Goal: Information Seeking & Learning: Learn about a topic

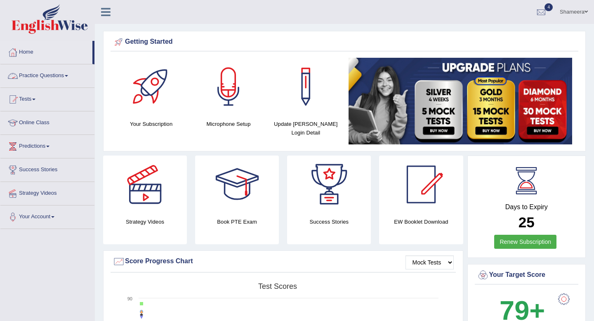
click at [64, 78] on link "Practice Questions" at bounding box center [47, 74] width 94 height 21
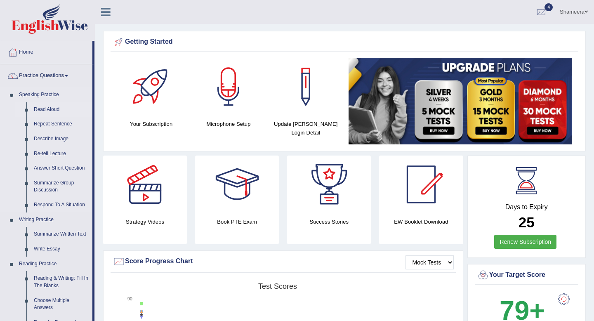
click at [47, 111] on link "Read Aloud" at bounding box center [61, 109] width 62 height 15
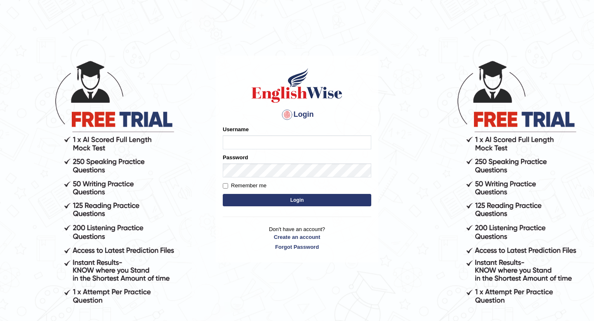
type input "Spmedi"
click at [278, 200] on button "Login" at bounding box center [297, 200] width 148 height 12
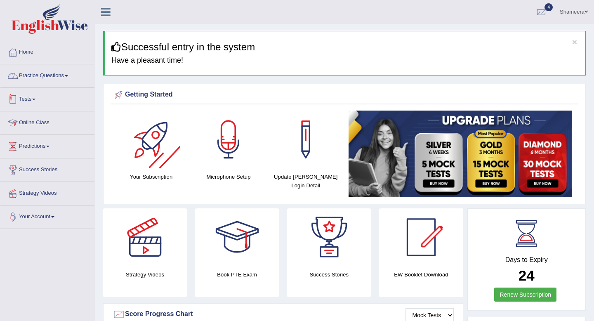
click at [77, 74] on link "Practice Questions" at bounding box center [47, 74] width 94 height 21
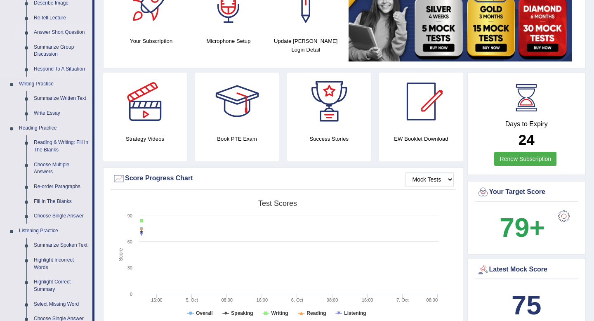
scroll to position [140, 0]
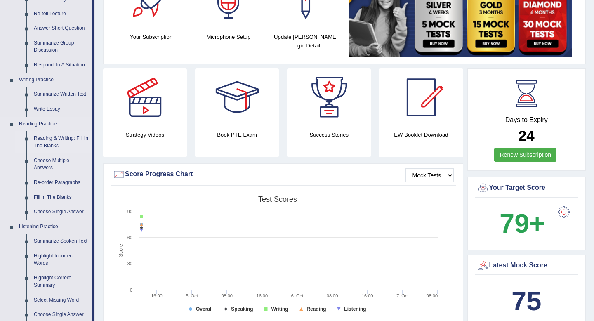
click at [53, 139] on link "Reading & Writing: Fill In The Blanks" at bounding box center [61, 142] width 62 height 22
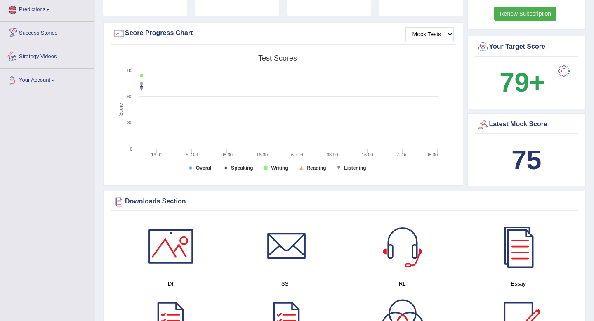
scroll to position [587, 0]
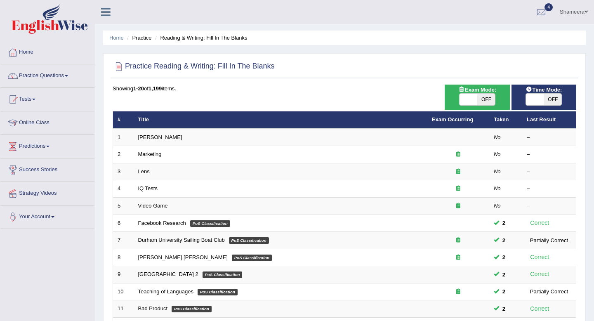
click at [477, 101] on span "OFF" at bounding box center [486, 100] width 18 height 12
checkbox input "true"
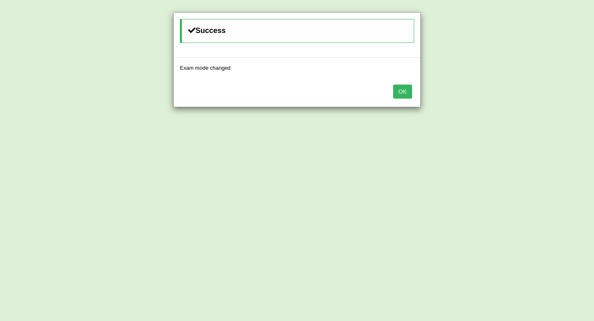
click at [405, 92] on button "OK" at bounding box center [402, 92] width 19 height 14
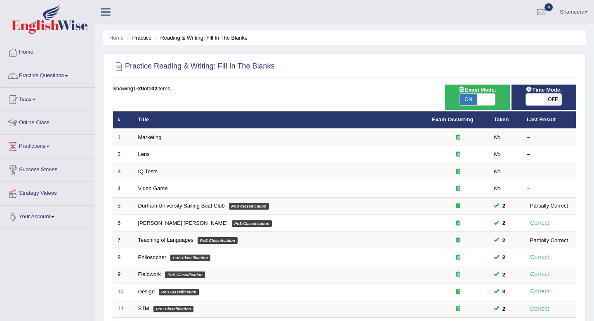
click at [478, 98] on span at bounding box center [486, 100] width 18 height 12
checkbox input "false"
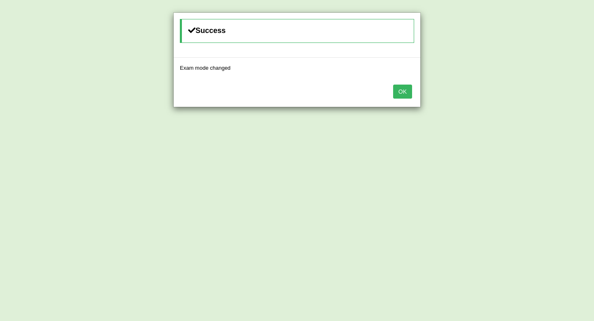
click at [403, 89] on button "OK" at bounding box center [402, 92] width 19 height 14
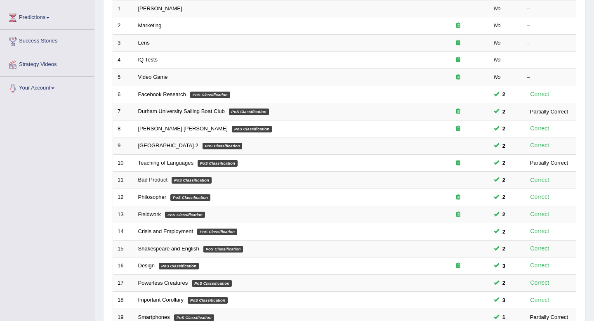
scroll to position [225, 0]
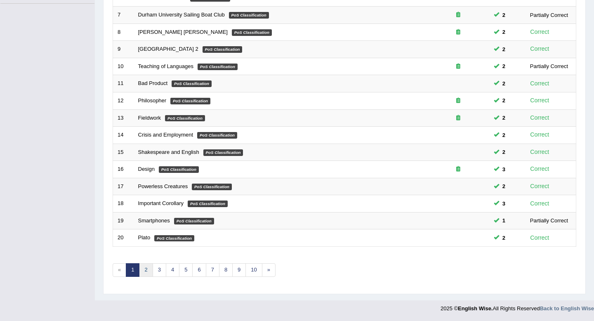
click at [151, 269] on link "2" at bounding box center [146, 270] width 14 height 14
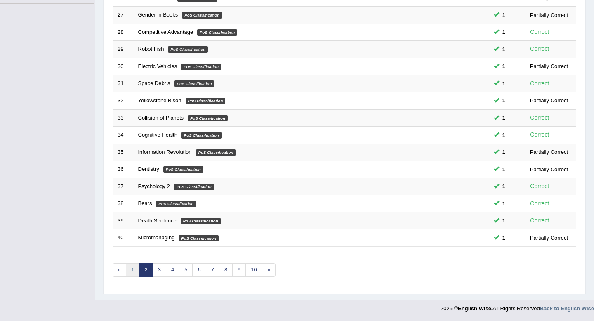
click at [130, 273] on link "1" at bounding box center [133, 270] width 14 height 14
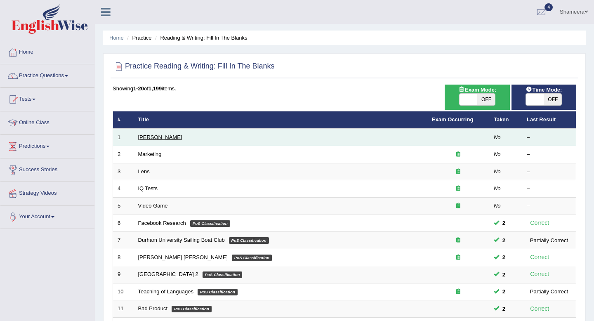
click at [158, 139] on link "Estee Lauder" at bounding box center [160, 137] width 44 height 6
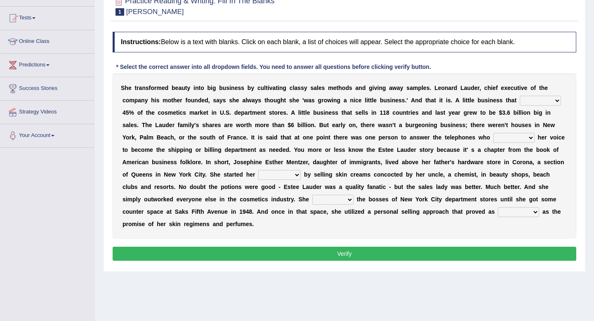
scroll to position [83, 0]
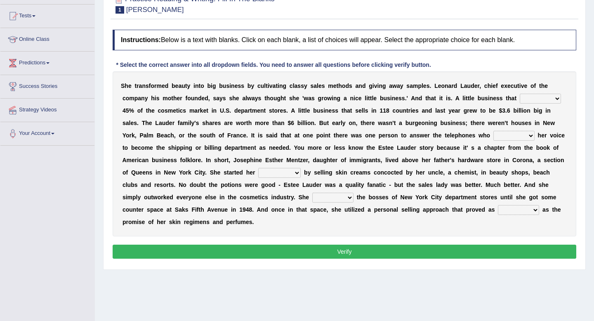
click at [532, 97] on select "has controls makes maintains" at bounding box center [540, 99] width 41 height 10
click at [516, 134] on select "switched changed raised used" at bounding box center [513, 136] width 41 height 10
select select "changed"
click at [494, 131] on select "switched changed raised used" at bounding box center [513, 136] width 41 height 10
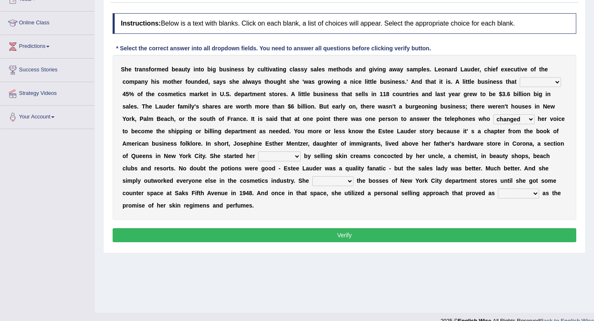
scroll to position [104, 0]
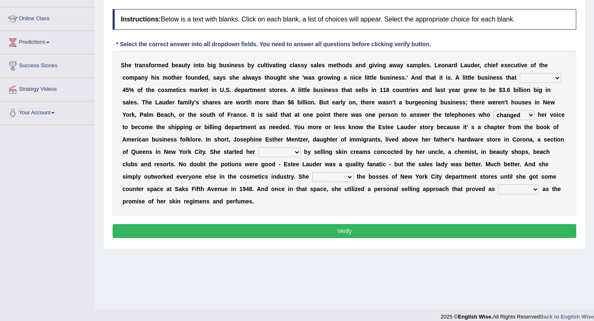
click at [279, 153] on select "job institute companion enterprise" at bounding box center [279, 152] width 42 height 10
click at [276, 151] on select "job institute companion enterprise" at bounding box center [279, 152] width 42 height 10
select select "job"
click at [258, 147] on select "job institute companion enterprise" at bounding box center [279, 152] width 42 height 10
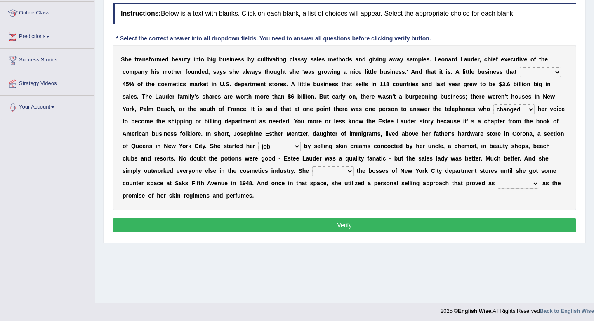
scroll to position [112, 0]
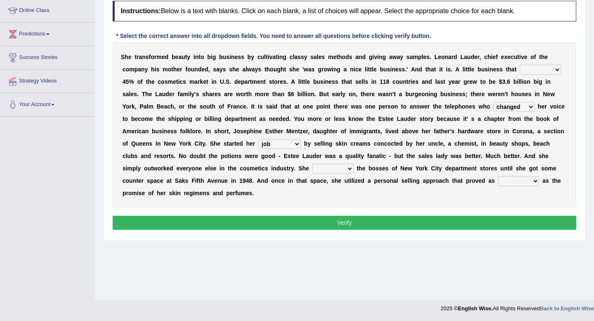
click at [284, 146] on select "job institute companion enterprise" at bounding box center [279, 144] width 42 height 10
click at [312, 170] on select "stated bridged stalked heaved" at bounding box center [332, 169] width 41 height 10
select select "stalked"
click at [312, 164] on select "stated bridged stalked heaved" at bounding box center [332, 169] width 41 height 10
click at [498, 182] on select "potent ruthless potential expensive" at bounding box center [518, 181] width 41 height 10
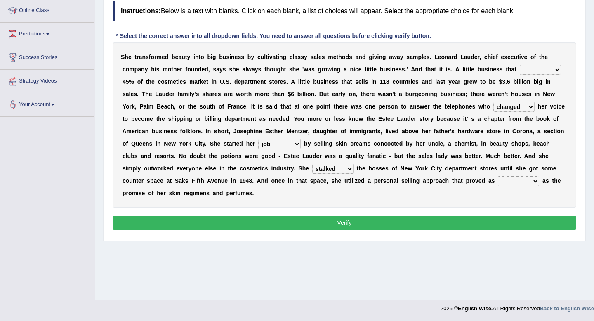
select select "potential"
click at [498, 176] on select "potent ruthless potential expensive" at bounding box center [518, 181] width 41 height 10
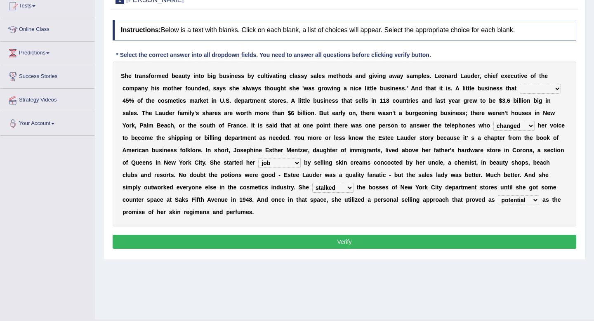
scroll to position [86, 0]
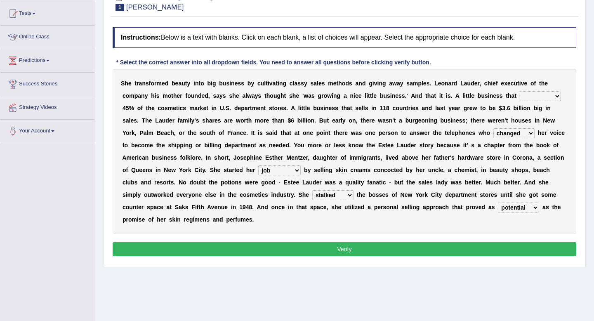
click at [535, 91] on select "has controls makes maintains" at bounding box center [540, 96] width 41 height 10
select select "makes"
click at [520, 91] on select "has controls makes maintains" at bounding box center [540, 96] width 41 height 10
click at [499, 250] on button "Verify" at bounding box center [345, 249] width 464 height 14
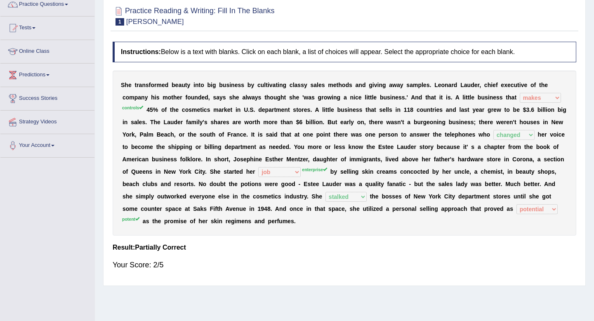
scroll to position [0, 0]
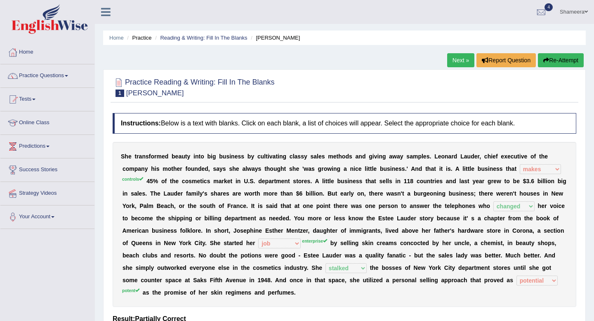
click at [561, 59] on button "Re-Attempt" at bounding box center [561, 60] width 46 height 14
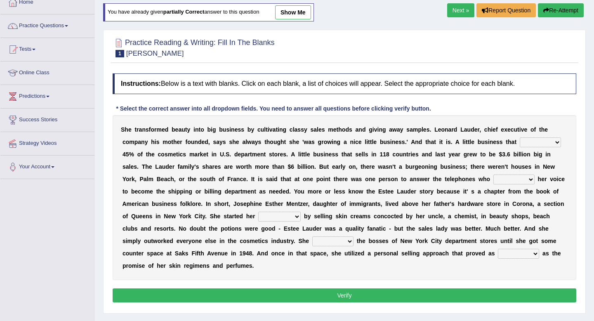
scroll to position [51, 0]
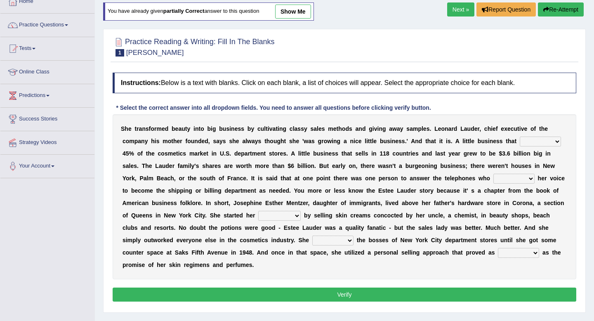
click at [536, 142] on select "has controls makes maintains" at bounding box center [540, 142] width 41 height 10
select select "controls"
click at [520, 137] on select "has controls makes maintains" at bounding box center [540, 142] width 41 height 10
click at [502, 179] on select "switched changed raised used" at bounding box center [513, 179] width 41 height 10
select select "changed"
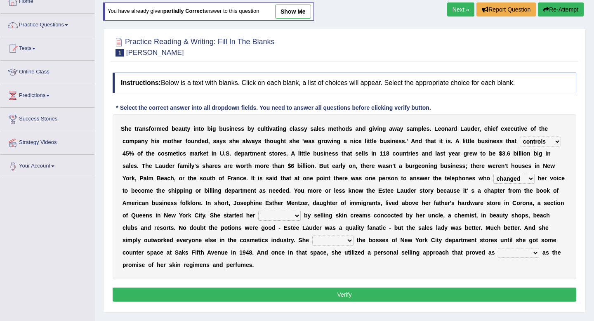
click at [494, 174] on select "switched changed raised used" at bounding box center [513, 179] width 41 height 10
click at [271, 217] on select "job institute companion enterprise" at bounding box center [279, 216] width 42 height 10
click at [289, 215] on select "job institute companion enterprise" at bounding box center [279, 216] width 42 height 10
select select "enterprise"
click at [258, 211] on select "job institute companion enterprise" at bounding box center [279, 216] width 42 height 10
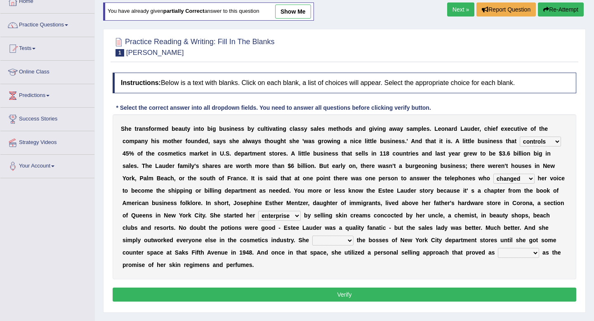
drag, startPoint x: 403, startPoint y: 214, endPoint x: 369, endPoint y: 214, distance: 34.6
click at [369, 214] on div "S h e t r a n s f o r m e d b e a u t y i n t o b i g b u s i n e s s b y c u l…" at bounding box center [345, 196] width 464 height 165
click at [312, 240] on select "stated bridged stalked heaved" at bounding box center [332, 241] width 41 height 10
click at [318, 240] on select "stated bridged stalked heaved" at bounding box center [332, 241] width 41 height 10
click at [498, 256] on select "potent ruthless potential expensive" at bounding box center [518, 253] width 41 height 10
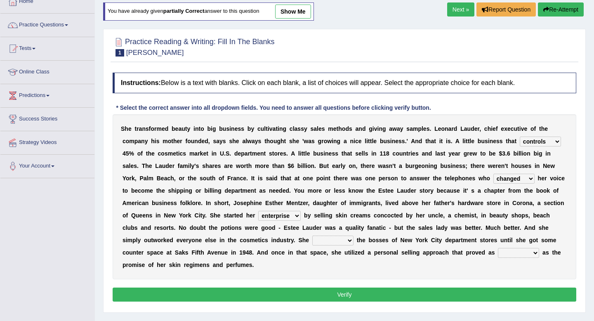
click at [456, 12] on link "Next »" at bounding box center [460, 9] width 27 height 14
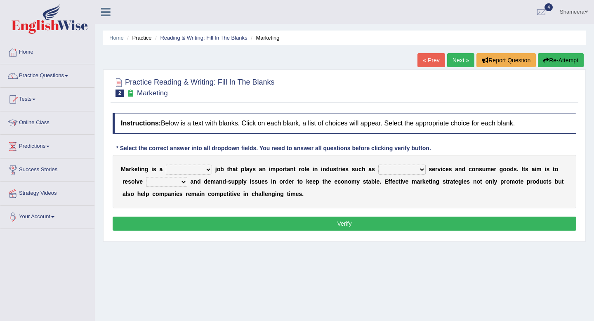
click at [186, 167] on select "professional flexible parochial descriptive" at bounding box center [189, 170] width 46 height 10
select select "professional"
click at [166, 165] on select "professional flexible parochial descriptive" at bounding box center [189, 170] width 46 height 10
click at [393, 172] on select "civil financial conventional foremost" at bounding box center [401, 170] width 47 height 10
select select "financial"
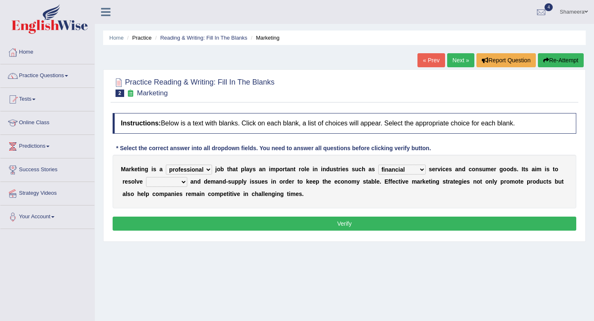
click at [378, 165] on select "civil financial conventional foremost" at bounding box center [401, 170] width 47 height 10
click at [177, 184] on select "imbalance excess symmetry budget" at bounding box center [166, 182] width 41 height 10
select select "imbalance"
click at [146, 177] on select "imbalance excess symmetry budget" at bounding box center [166, 182] width 41 height 10
click at [174, 178] on select "imbalance excess symmetry budget" at bounding box center [166, 182] width 41 height 10
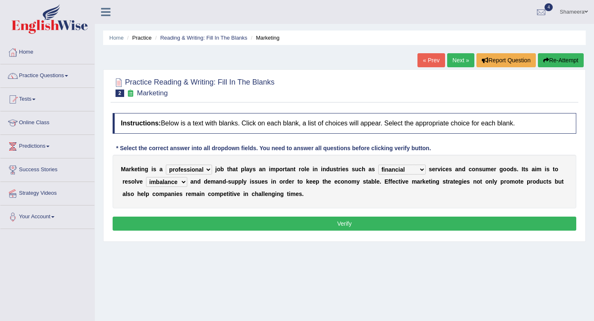
click at [223, 226] on button "Verify" at bounding box center [345, 224] width 464 height 14
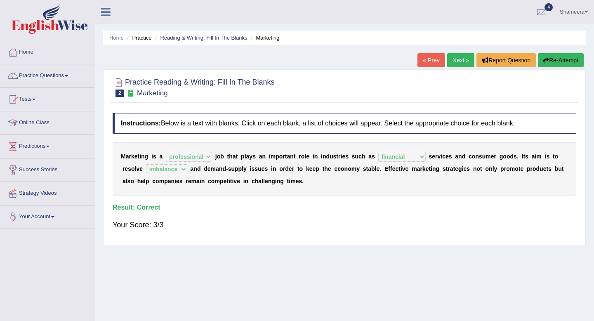
click at [456, 59] on link "Next »" at bounding box center [460, 60] width 27 height 14
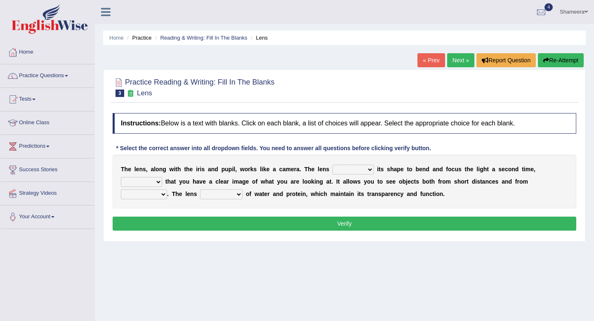
click at [346, 170] on select "adjusts shows selects presents" at bounding box center [352, 170] width 41 height 10
click at [332, 165] on select "adjusts shows selects presents" at bounding box center [352, 170] width 41 height 10
click at [364, 172] on select "adjusts shows selects presents" at bounding box center [352, 170] width 41 height 10
select select "adjusts"
click at [332, 165] on select "adjusts shows selects presents" at bounding box center [352, 170] width 41 height 10
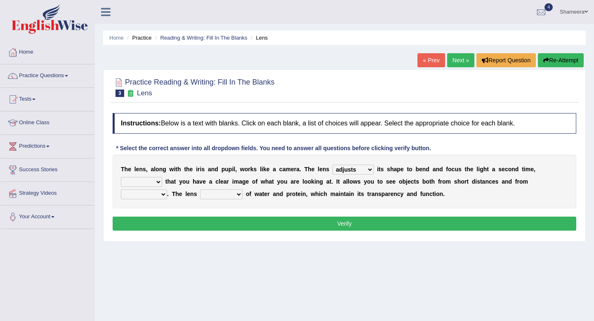
click at [136, 179] on select "ensures to ensure ensure ensured" at bounding box center [141, 182] width 41 height 10
select select "to ensure"
click at [121, 177] on select "ensures to ensure ensure ensured" at bounding box center [141, 182] width 41 height 10
click at [146, 192] on select "far away in between further apart all along" at bounding box center [144, 194] width 46 height 10
select select "far away"
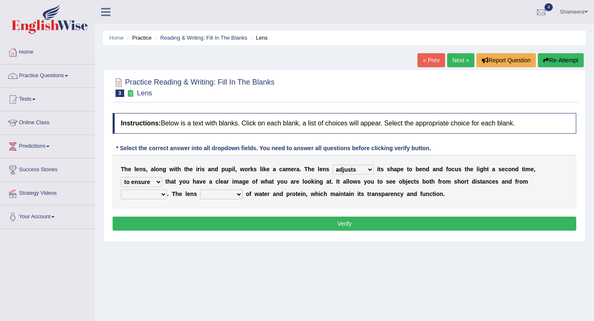
click at [121, 189] on select "far away in between further apart all along" at bounding box center [144, 194] width 46 height 10
click at [220, 195] on select "constitutes comprises composes consists" at bounding box center [221, 194] width 42 height 10
select select "consists"
click at [200, 189] on select "constitutes comprises composes consists" at bounding box center [221, 194] width 42 height 10
click at [240, 226] on button "Verify" at bounding box center [345, 224] width 464 height 14
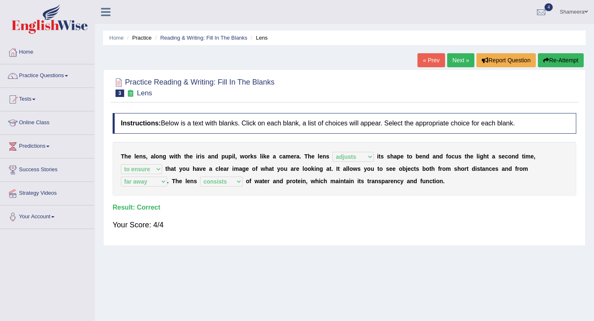
click at [456, 57] on link "Next »" at bounding box center [460, 60] width 27 height 14
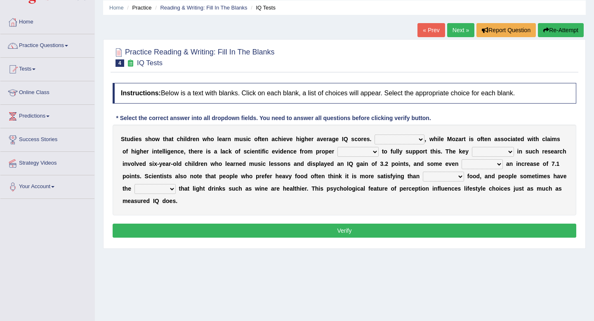
scroll to position [32, 0]
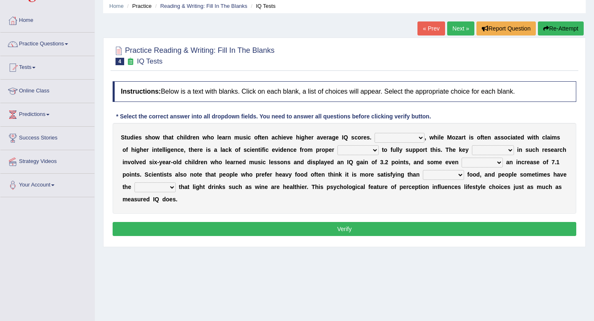
click at [402, 139] on select "However Therefore Consequently While" at bounding box center [400, 138] width 50 height 10
select select "However"
click at [375, 133] on select "However Therefore Consequently While" at bounding box center [400, 138] width 50 height 10
click at [368, 150] on select "test tests testing tested" at bounding box center [357, 150] width 41 height 10
select select "testing"
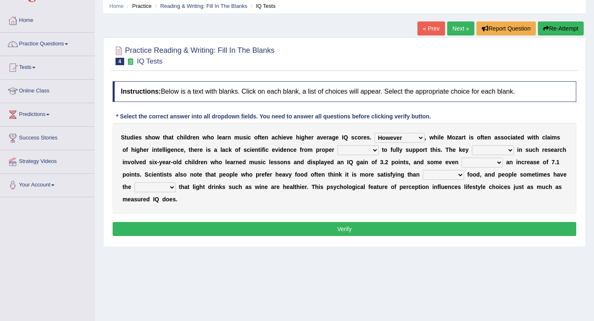
click at [337, 145] on select "test tests testing tested" at bounding box center [357, 150] width 41 height 10
click at [490, 151] on select "process goal implication odd" at bounding box center [493, 150] width 42 height 10
select select "process"
click at [472, 145] on select "process goal implication odd" at bounding box center [493, 150] width 42 height 10
click at [490, 151] on select "process goal implication odd" at bounding box center [493, 150] width 42 height 10
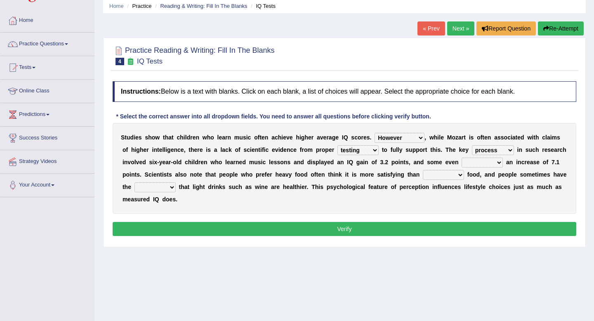
click at [475, 166] on select "exhibited taught learned threatened" at bounding box center [482, 163] width 41 height 10
click at [462, 158] on select "exhibited taught learned threatened" at bounding box center [482, 163] width 41 height 10
click at [474, 160] on select "exhibited taught learned threatened" at bounding box center [482, 163] width 41 height 10
select select "exhibited"
click at [462, 158] on select "exhibited taught learned threatened" at bounding box center [482, 163] width 41 height 10
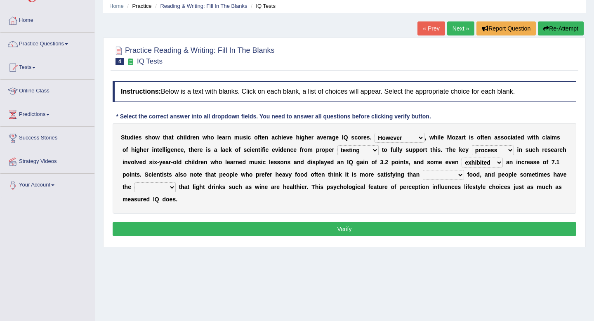
click at [452, 174] on select "choosy lighter cushiony spooky" at bounding box center [443, 175] width 41 height 10
select select "lighter"
click at [423, 170] on select "choosy lighter cushiony spooky" at bounding box center [443, 175] width 41 height 10
click at [139, 190] on select "illusion sight anecdote intention" at bounding box center [154, 187] width 41 height 10
select select "illusion"
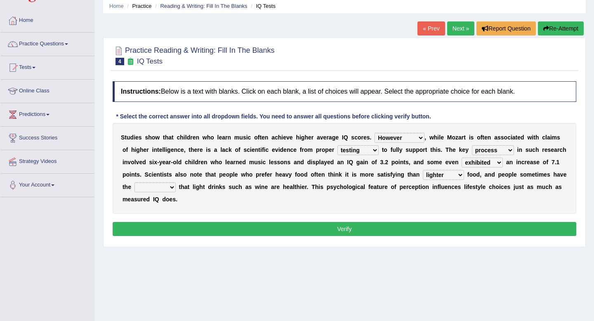
click at [134, 182] on select "illusion sight anecdote intention" at bounding box center [154, 187] width 41 height 10
click at [193, 233] on button "Verify" at bounding box center [345, 229] width 464 height 14
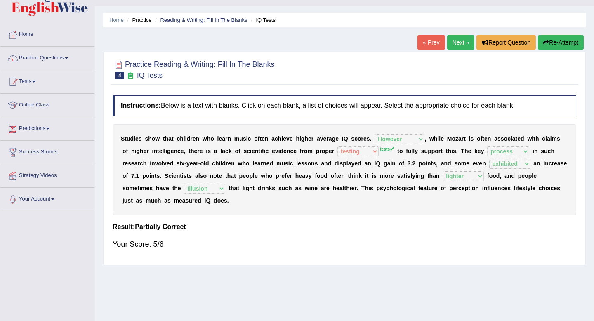
scroll to position [0, 0]
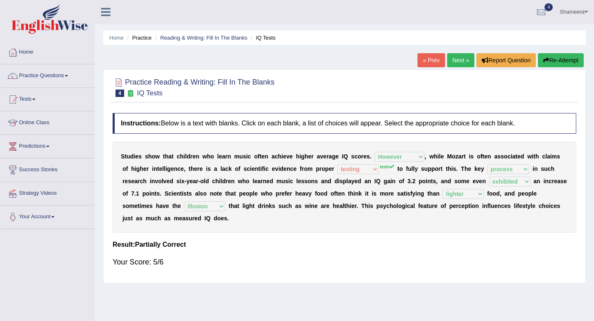
click at [458, 59] on link "Next »" at bounding box center [460, 60] width 27 height 14
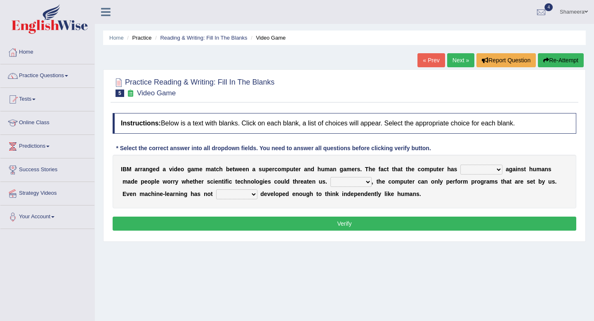
click at [469, 171] on select "competed fought acted challenged" at bounding box center [481, 170] width 42 height 10
select select "competed"
click at [463, 165] on select "competed fought acted challenged" at bounding box center [481, 170] width 42 height 10
click at [363, 182] on select "Moreover However Thus So" at bounding box center [350, 182] width 41 height 10
click at [496, 167] on select "competed fought acted challenged" at bounding box center [481, 170] width 42 height 10
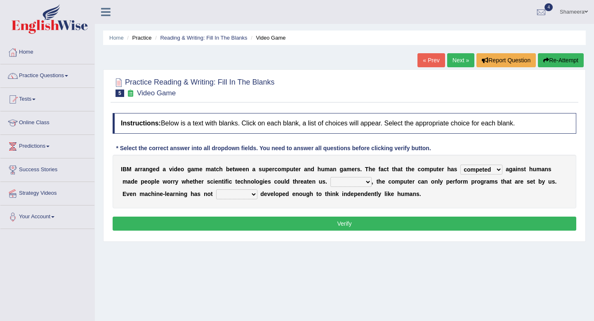
click at [359, 180] on select "Moreover However Thus So" at bounding box center [350, 182] width 41 height 10
select select "However"
click at [330, 177] on select "Moreover However Thus So" at bounding box center [350, 182] width 41 height 10
click at [236, 193] on select "yet still only just" at bounding box center [236, 194] width 41 height 10
select select "yet"
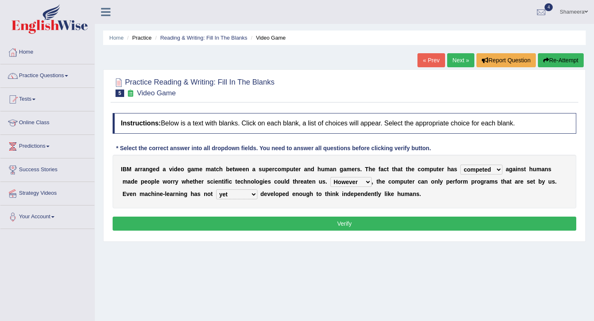
click at [216, 189] on select "yet still only just" at bounding box center [236, 194] width 41 height 10
click at [250, 228] on button "Verify" at bounding box center [345, 224] width 464 height 14
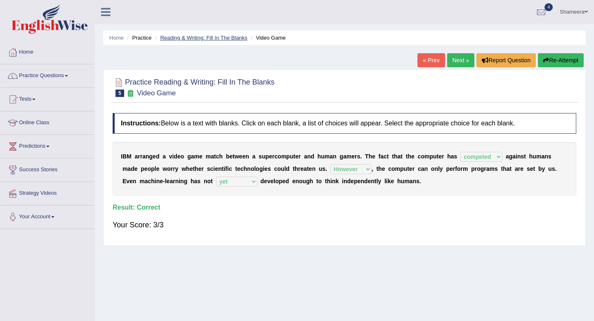
click at [198, 38] on link "Reading & Writing: Fill In The Blanks" at bounding box center [203, 38] width 87 height 6
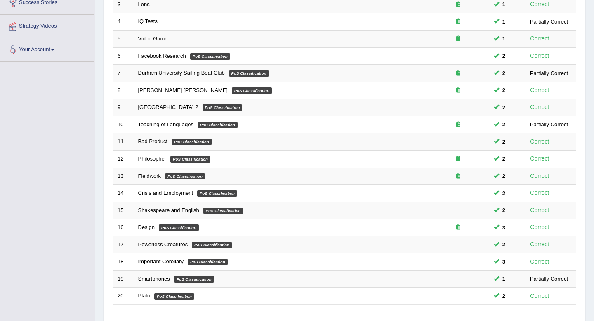
scroll to position [225, 0]
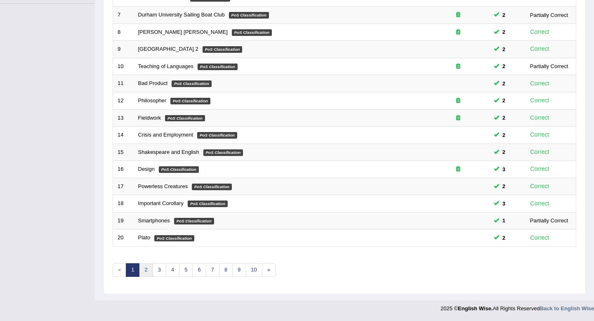
click at [147, 271] on link "2" at bounding box center [146, 270] width 14 height 14
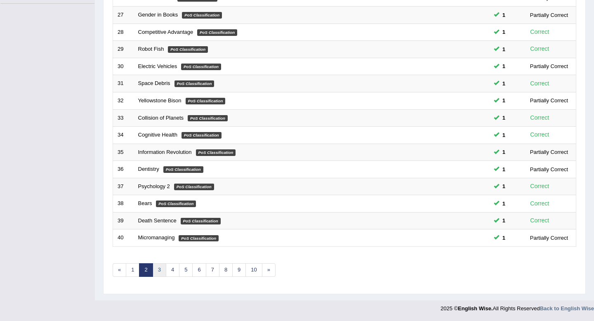
click at [164, 271] on link "3" at bounding box center [160, 270] width 14 height 14
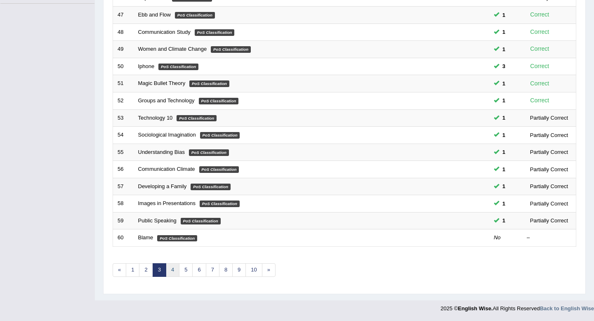
click at [174, 271] on link "4" at bounding box center [173, 270] width 14 height 14
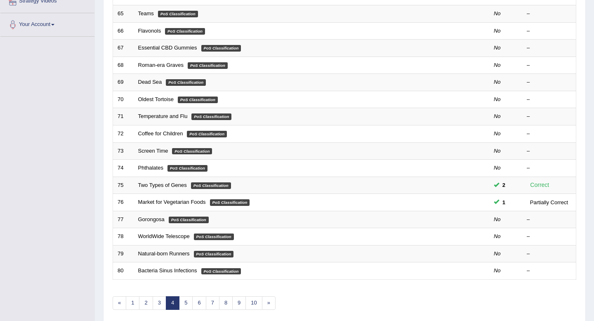
scroll to position [225, 0]
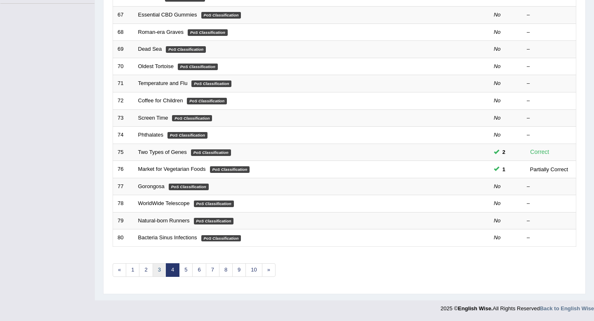
click at [159, 273] on link "3" at bounding box center [160, 270] width 14 height 14
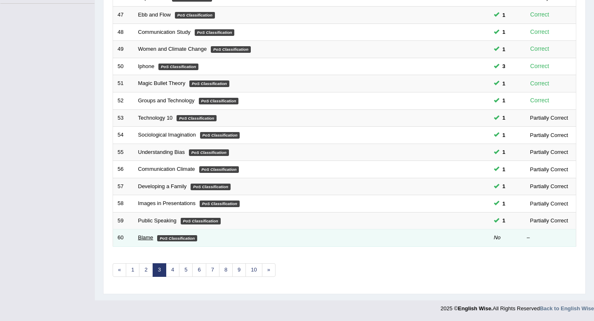
click at [148, 240] on link "Blame" at bounding box center [145, 237] width 15 height 6
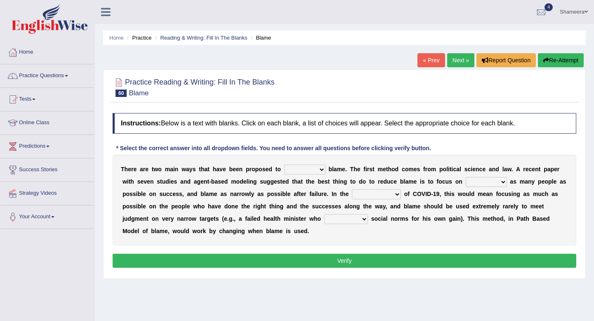
click at [309, 168] on select "abuse release reduce redress" at bounding box center [304, 170] width 41 height 10
click at [292, 167] on select "abuse release reduce redress" at bounding box center [304, 170] width 41 height 10
select select "reduce"
click at [284, 165] on select "abuse release reduce redress" at bounding box center [304, 170] width 41 height 10
click at [478, 186] on select "praising promising preserving praying" at bounding box center [486, 182] width 41 height 10
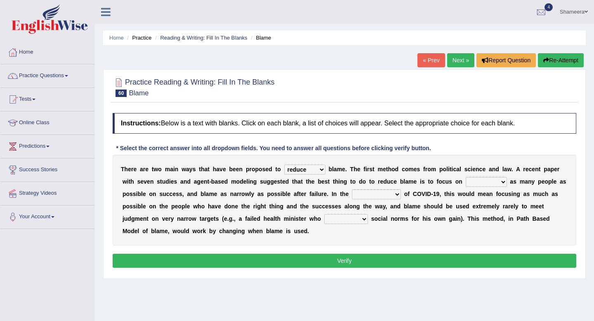
select select "praising"
click at [466, 177] on select "praising promising preserving praying" at bounding box center [486, 182] width 41 height 10
click at [392, 194] on select "context confrontation text construction" at bounding box center [376, 194] width 49 height 10
select select "context"
click at [352, 189] on select "context confrontation text construction" at bounding box center [376, 194] width 49 height 10
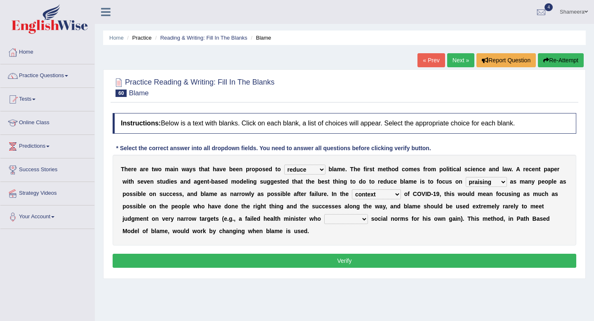
click at [333, 219] on select "departed established violated met" at bounding box center [346, 219] width 44 height 10
select select "violated"
click at [324, 214] on select "departed established violated met" at bounding box center [346, 219] width 44 height 10
click at [344, 261] on button "Verify" at bounding box center [345, 261] width 464 height 14
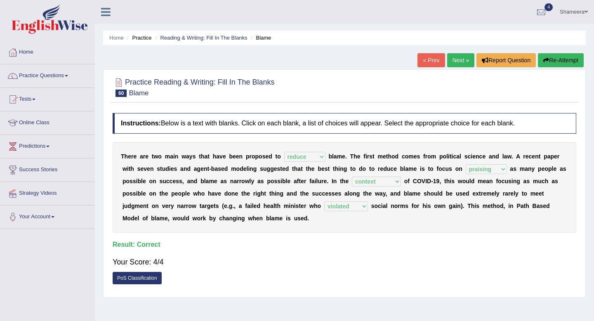
click at [455, 65] on link "Next »" at bounding box center [460, 60] width 27 height 14
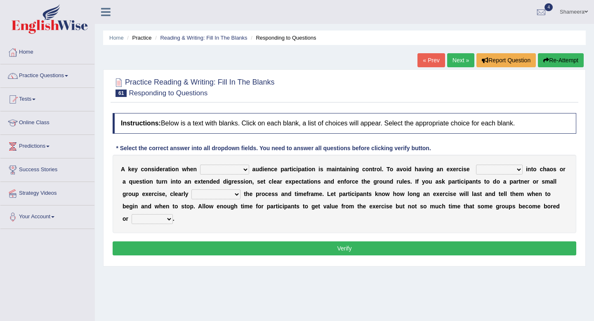
click at [221, 172] on select "incorporating increasing incurring indicating" at bounding box center [224, 170] width 49 height 10
select select "increasing"
click at [200, 165] on select "incorporating increasing incurring indicating" at bounding box center [224, 170] width 49 height 10
click at [484, 173] on select "deteriorate determine deliver demonstrate" at bounding box center [499, 170] width 47 height 10
click at [212, 196] on select "communicate confirm accumulate commit" at bounding box center [215, 194] width 49 height 10
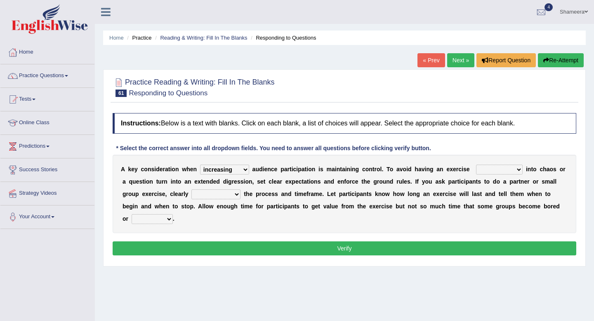
select select "communicate"
click at [191, 189] on select "communicate confirm accumulate commit" at bounding box center [215, 194] width 49 height 10
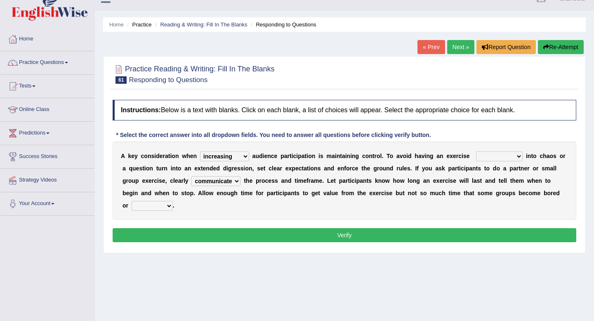
scroll to position [14, 0]
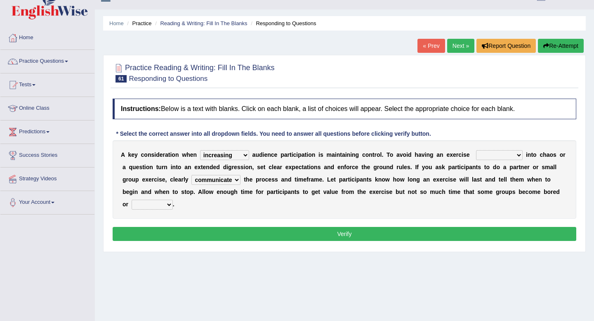
click at [164, 204] on select "destroyed distracted disobeyed divided" at bounding box center [152, 205] width 41 height 10
select select "distracted"
click at [132, 200] on select "destroyed distracted disobeyed divided" at bounding box center [152, 205] width 41 height 10
click at [493, 160] on select "deteriorate determine deliver demonstrate" at bounding box center [499, 155] width 47 height 10
select select "demonstrate"
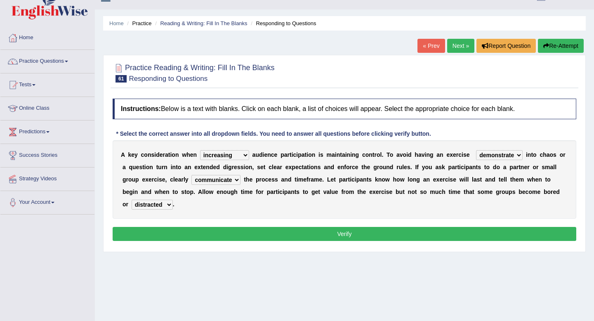
click at [476, 150] on select "deteriorate determine deliver demonstrate" at bounding box center [499, 155] width 47 height 10
click at [233, 157] on select "incorporating increasing incurring indicating" at bounding box center [224, 155] width 49 height 10
click at [253, 231] on button "Verify" at bounding box center [345, 234] width 464 height 14
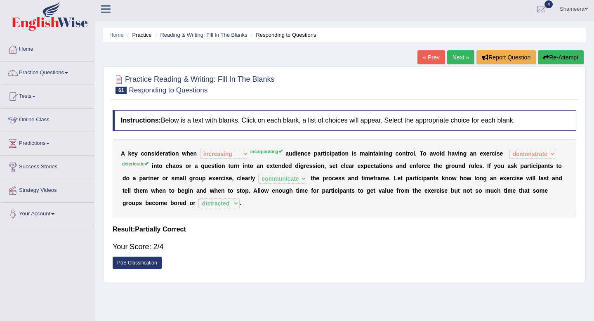
scroll to position [2, 0]
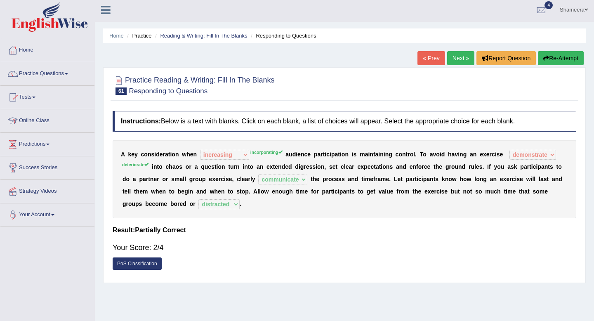
click at [460, 61] on link "Next »" at bounding box center [460, 58] width 27 height 14
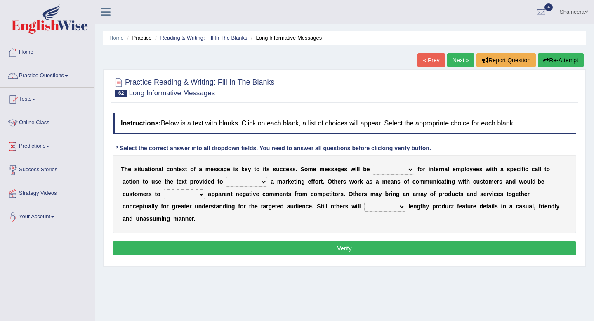
click at [452, 92] on div at bounding box center [345, 86] width 464 height 25
click at [384, 170] on select "targeted varied marketed parted" at bounding box center [393, 170] width 41 height 10
select select "targeted"
click at [373, 165] on select "targeted varied marketed parted" at bounding box center [393, 170] width 41 height 10
click at [238, 181] on select "extract exceed expand export" at bounding box center [246, 182] width 41 height 10
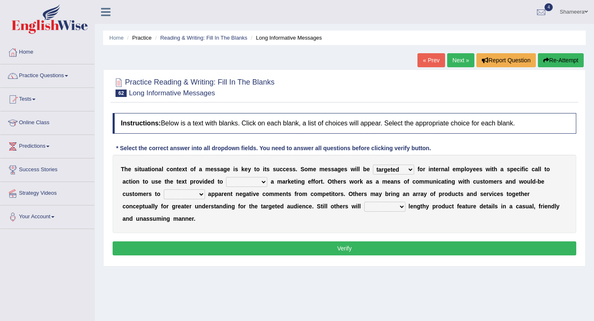
select select "exceed"
click at [226, 177] on select "extract exceed expand export" at bounding box center [246, 182] width 41 height 10
click at [184, 196] on select "rebut rebel review reboot" at bounding box center [184, 194] width 41 height 10
select select "review"
click at [164, 189] on select "rebut rebel review reboot" at bounding box center [184, 194] width 41 height 10
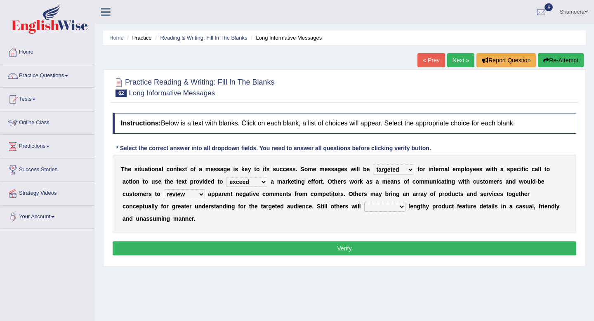
click at [370, 206] on select "deliver delay delight delegate" at bounding box center [384, 207] width 41 height 10
select select "deliver"
click at [364, 202] on select "deliver delay delight delegate" at bounding box center [384, 207] width 41 height 10
click at [390, 207] on select "deliver delay delight delegate" at bounding box center [384, 207] width 41 height 10
click at [414, 245] on button "Verify" at bounding box center [345, 248] width 464 height 14
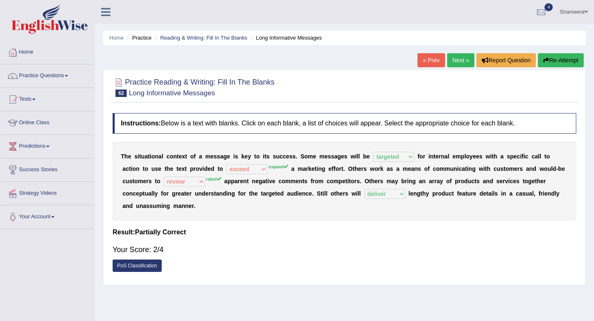
click at [548, 59] on button "Re-Attempt" at bounding box center [561, 60] width 46 height 14
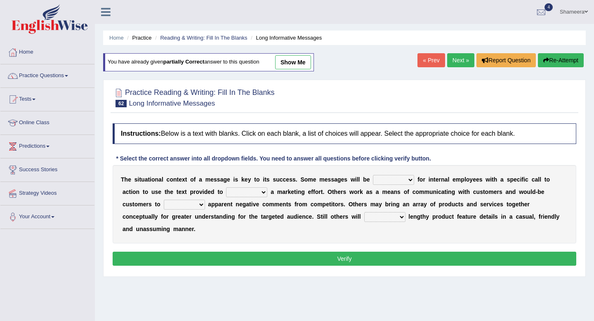
click at [192, 210] on div "T h e s i t u a t i o n a l c o n t e x t o f a m e s s a g e i s k e y t o i t…" at bounding box center [345, 204] width 464 height 78
click at [191, 205] on select "rebut rebel review reboot" at bounding box center [184, 205] width 41 height 10
drag, startPoint x: 212, startPoint y: 106, endPoint x: 127, endPoint y: 106, distance: 85.0
click at [127, 106] on h2 "Practice Reading & Writing: Fill In The Blanks 62 Long Informative Messages" at bounding box center [194, 97] width 162 height 21
click at [262, 191] on select "extract exceed expand export" at bounding box center [246, 192] width 41 height 10
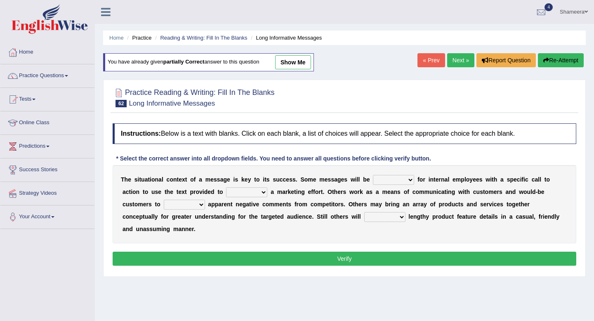
click at [459, 64] on link "Next »" at bounding box center [460, 60] width 27 height 14
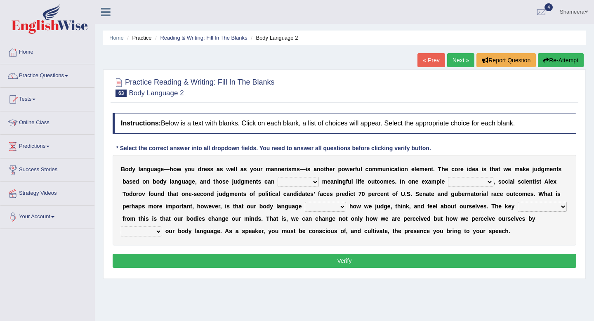
click at [290, 184] on select "predict preserve prevent prepare" at bounding box center [298, 182] width 41 height 10
select select "predict"
click at [278, 177] on select "predict preserve prevent prepare" at bounding box center [298, 182] width 41 height 10
click at [464, 183] on select "citing having cited to be cited cited" at bounding box center [470, 182] width 45 height 10
click at [465, 184] on select "citing having cited to be cited cited" at bounding box center [470, 182] width 45 height 10
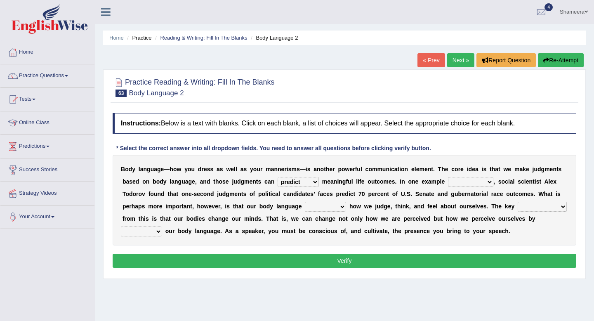
click at [475, 185] on select "citing having cited to be cited cited" at bounding box center [470, 182] width 45 height 10
select select "cited"
click at [448, 177] on select "citing having cited to be cited cited" at bounding box center [470, 182] width 45 height 10
click at [325, 209] on select "refrains reflects refers refreshes" at bounding box center [325, 207] width 41 height 10
select select "reflects"
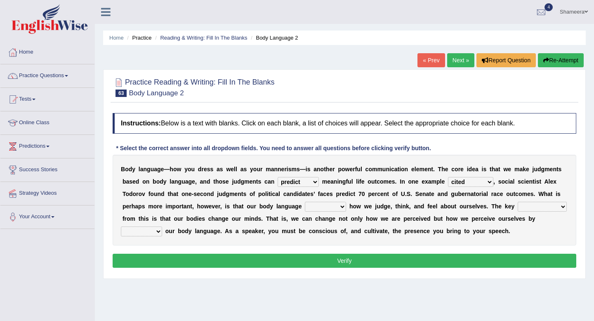
click at [305, 202] on select "refrains reflects refers refreshes" at bounding box center [325, 207] width 41 height 10
click at [551, 210] on select "drawback breakthrough takeaway takeoff" at bounding box center [542, 207] width 49 height 10
select select "takeaway"
click at [518, 202] on select "drawback breakthrough takeaway takeoff" at bounding box center [542, 207] width 49 height 10
click at [541, 206] on select "drawback breakthrough takeaway takeoff" at bounding box center [542, 207] width 49 height 10
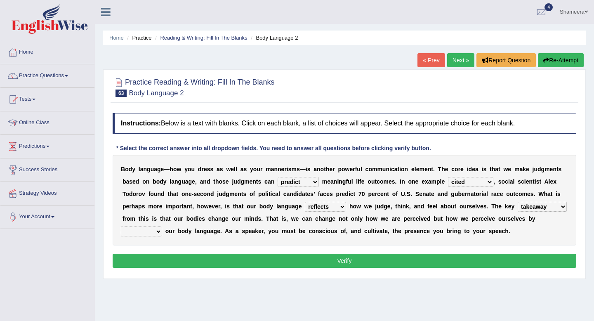
click at [150, 228] on select "enacting enabling making managing" at bounding box center [141, 231] width 41 height 10
select select "managing"
click at [121, 226] on select "enacting enabling making managing" at bounding box center [141, 231] width 41 height 10
click at [174, 255] on button "Verify" at bounding box center [345, 261] width 464 height 14
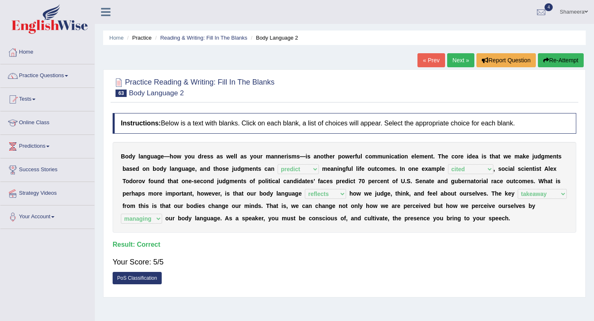
click at [455, 62] on link "Next »" at bounding box center [460, 60] width 27 height 14
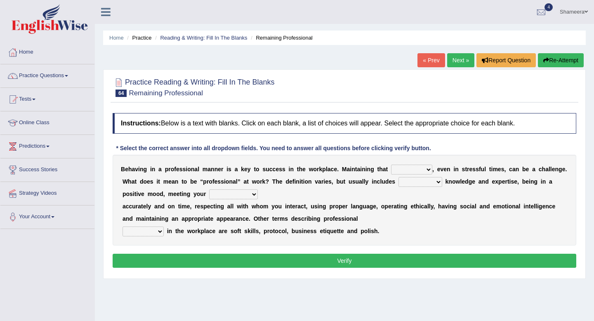
click at [415, 170] on select "demand domain direction demeanor" at bounding box center [411, 170] width 41 height 10
click at [412, 167] on select "demand domain direction demeanor" at bounding box center [411, 170] width 41 height 10
click at [407, 181] on select "possessing appraising processing assessing" at bounding box center [420, 182] width 44 height 10
select select "possessing"
click at [398, 177] on select "possessing appraising processing assessing" at bounding box center [420, 182] width 44 height 10
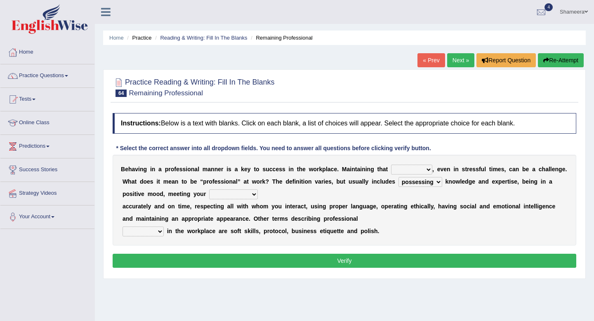
click at [213, 194] on select "opportunities occupations observations obligations" at bounding box center [233, 194] width 49 height 10
select select "obligations"
click at [209, 189] on select "opportunities occupations observations obligations" at bounding box center [233, 194] width 49 height 10
click at [243, 190] on select "opportunities occupations observations obligations" at bounding box center [233, 194] width 49 height 10
click at [151, 229] on select "conduct contact condition contract" at bounding box center [143, 231] width 41 height 10
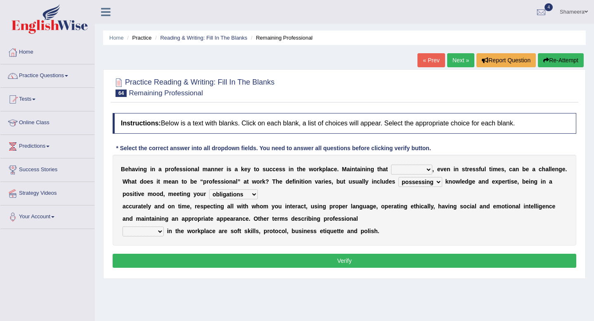
select select "conduct"
click at [123, 226] on select "conduct contact condition contract" at bounding box center [143, 231] width 41 height 10
click at [403, 165] on select "demand domain direction demeanor" at bounding box center [411, 170] width 41 height 10
select select "demand"
click at [391, 165] on select "demand domain direction demeanor" at bounding box center [411, 170] width 41 height 10
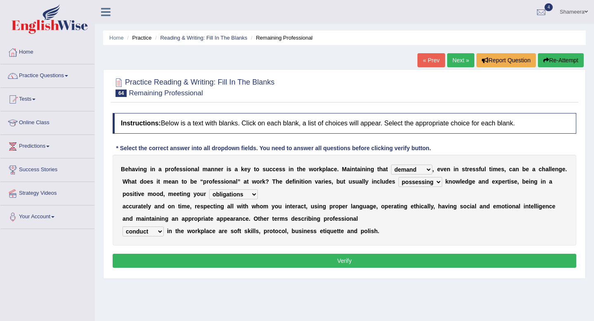
click at [403, 253] on div "Instructions: Below is a text with blanks. Click on each blank, a list of choic…" at bounding box center [345, 191] width 468 height 165
click at [403, 260] on button "Verify" at bounding box center [345, 261] width 464 height 14
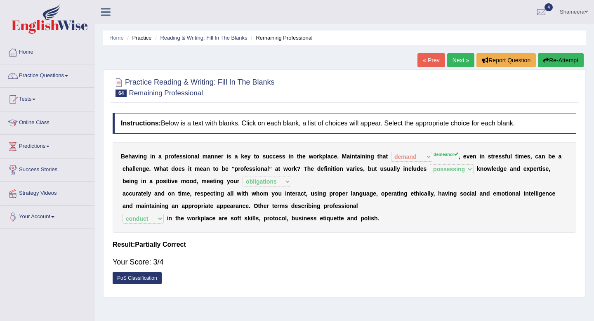
click at [456, 63] on link "Next »" at bounding box center [460, 60] width 27 height 14
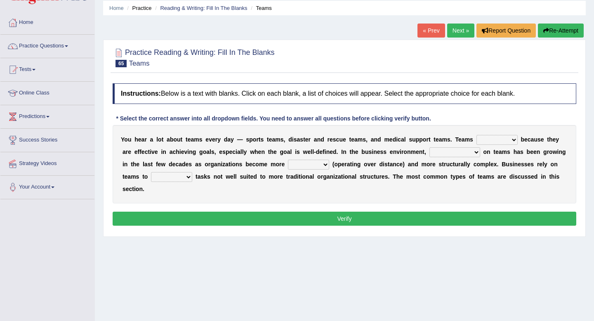
click at [496, 141] on select "exert extend express exist" at bounding box center [496, 140] width 41 height 10
select select "exist"
click at [477, 135] on select "exert extend express exist" at bounding box center [496, 140] width 41 height 10
click at [455, 153] on select "reliability reliance realization independence" at bounding box center [454, 152] width 51 height 10
select select "reliability"
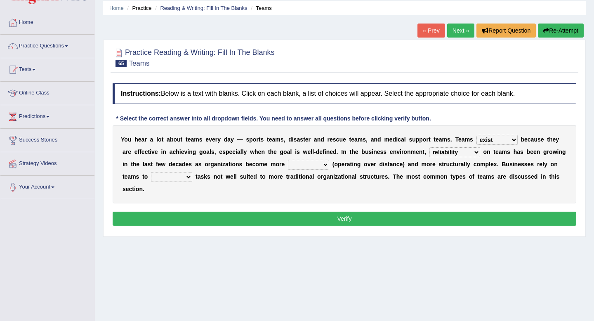
click at [429, 147] on select "reliability reliance realization independence" at bounding box center [454, 152] width 51 height 10
click at [460, 152] on select "reliability reliance realization independence" at bounding box center [454, 152] width 51 height 10
click at [309, 168] on select "authentic virtual simplified veritable" at bounding box center [308, 165] width 41 height 10
select select "virtual"
click at [288, 160] on select "authentic virtual simplified veritable" at bounding box center [308, 165] width 41 height 10
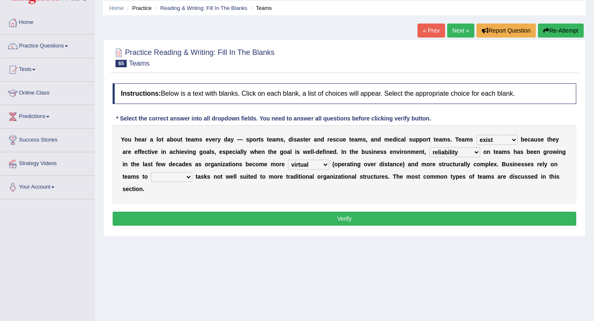
click at [186, 178] on select "perform possess compare conform" at bounding box center [171, 177] width 41 height 10
select select "perform"
click at [151, 172] on select "perform possess compare conform" at bounding box center [171, 177] width 41 height 10
click at [198, 217] on button "Verify" at bounding box center [345, 219] width 464 height 14
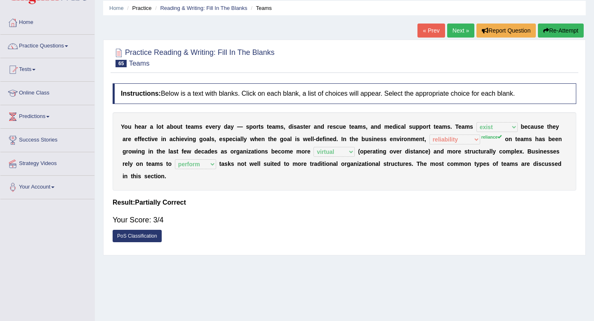
scroll to position [20, 0]
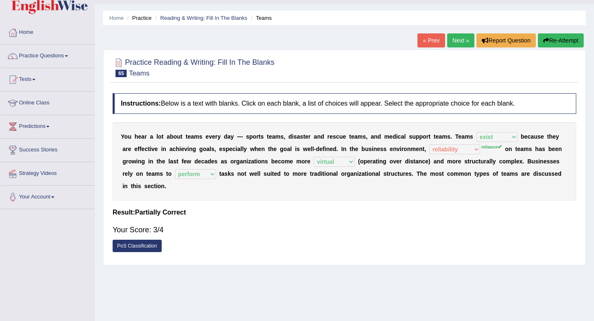
click at [453, 43] on link "Next »" at bounding box center [460, 40] width 27 height 14
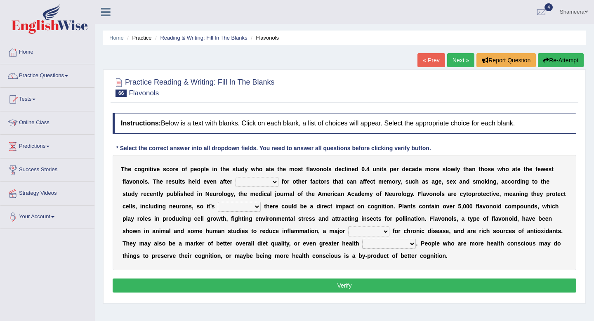
click at [256, 185] on select "consulting adjusting automating advertising" at bounding box center [257, 182] width 43 height 10
select select "consulting"
click at [236, 177] on select "consulting adjusting automating advertising" at bounding box center [257, 182] width 43 height 10
click at [261, 180] on select "consulting adjusting automating advertising" at bounding box center [257, 182] width 43 height 10
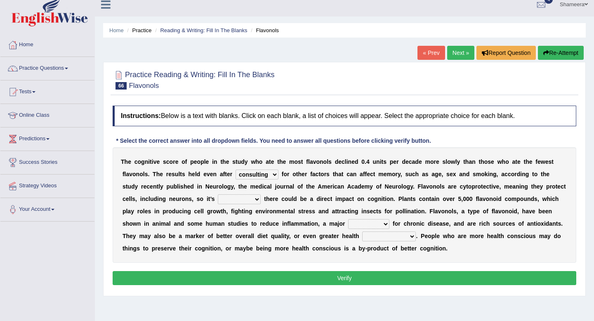
scroll to position [9, 0]
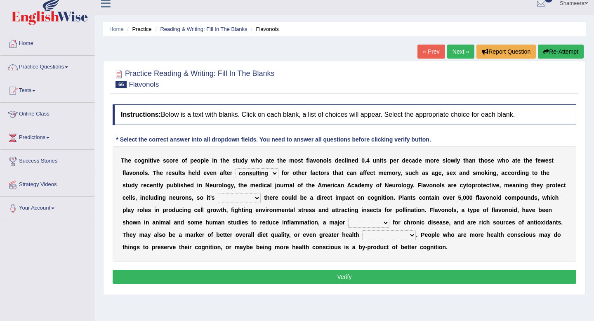
click at [218, 201] on select "irresistible purposeful plausible detrimental" at bounding box center [239, 198] width 43 height 10
click at [348, 222] on select "nuance module fact trigger" at bounding box center [368, 223] width 41 height 10
click at [368, 236] on select "intervention cognition protection consciousness" at bounding box center [389, 235] width 54 height 10
select select "consciousness"
click at [362, 230] on select "intervention cognition protection consciousness" at bounding box center [389, 235] width 54 height 10
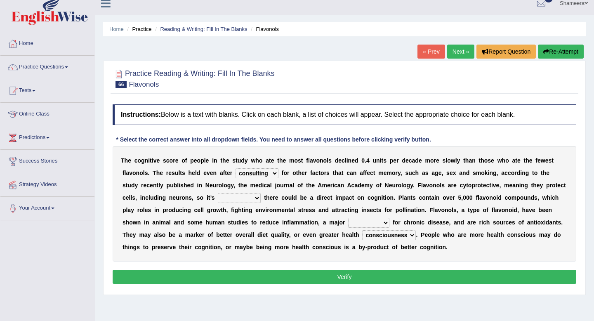
click at [346, 242] on div "T h e c o g n i t i v e s c o r e o f p e o p l e i n t h e s t u d y w h o a t…" at bounding box center [345, 203] width 464 height 115
click at [362, 238] on select "intervention cognition protection consciousness" at bounding box center [389, 235] width 54 height 10
click at [348, 224] on select "nuance module fact trigger" at bounding box center [368, 223] width 41 height 10
select select "nuance"
click at [348, 218] on select "nuance module fact trigger" at bounding box center [368, 223] width 41 height 10
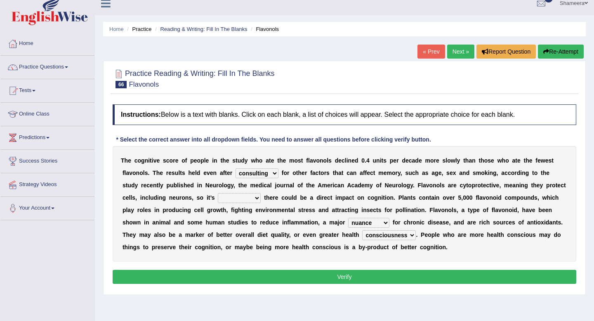
click at [236, 197] on select "irresistible purposeful plausible detrimental" at bounding box center [239, 198] width 43 height 10
select select "purposeful"
click at [218, 193] on select "irresistible purposeful plausible detrimental" at bounding box center [239, 198] width 43 height 10
click at [348, 224] on select "nuance module fact trigger" at bounding box center [368, 223] width 41 height 10
select select "module"
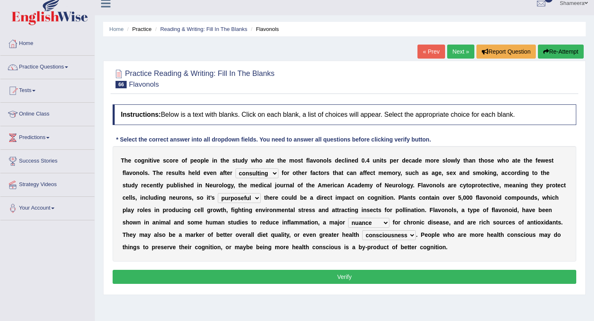
click at [348, 218] on select "nuance module fact trigger" at bounding box center [368, 223] width 41 height 10
click at [345, 216] on div "T h e c o g n i t i v e s c o r e o f p e o p l e i n t h e s t u d y w h o a t…" at bounding box center [345, 203] width 464 height 115
click at [348, 226] on select "nuance module fact trigger" at bounding box center [368, 223] width 41 height 10
click at [336, 283] on button "Verify" at bounding box center [345, 277] width 464 height 14
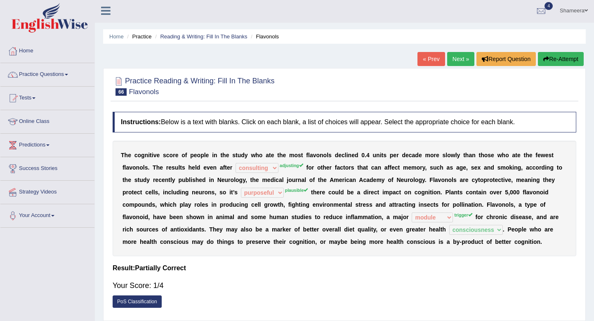
scroll to position [0, 0]
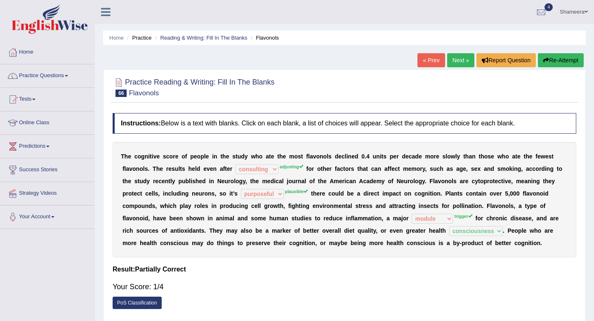
click at [557, 62] on button "Re-Attempt" at bounding box center [561, 60] width 46 height 14
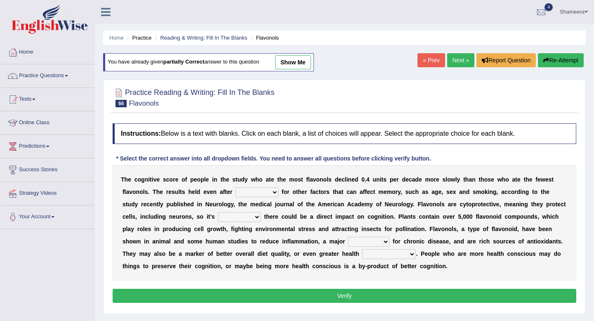
click at [353, 240] on select "nuance module fact trigger" at bounding box center [368, 242] width 41 height 10
click at [256, 195] on select "consulting adjusting automating advertising" at bounding box center [257, 192] width 43 height 10
select select "adjusting"
click at [236, 187] on select "consulting adjusting automating advertising" at bounding box center [257, 192] width 43 height 10
click at [229, 219] on select "irresistible purposeful plausible detrimental" at bounding box center [239, 217] width 43 height 10
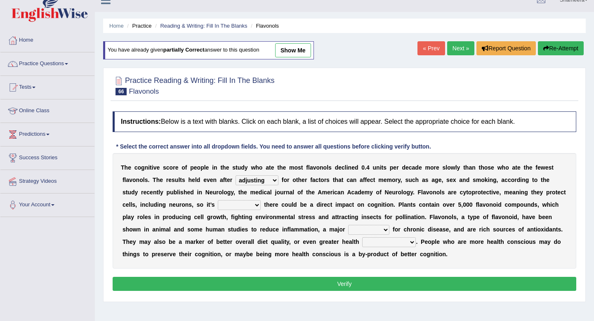
scroll to position [13, 0]
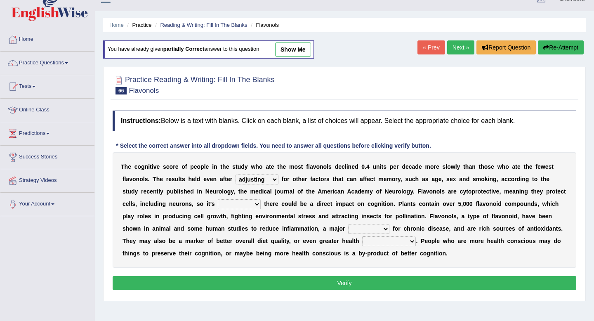
click at [229, 205] on select "irresistible purposeful plausible detrimental" at bounding box center [239, 204] width 43 height 10
click at [215, 199] on div "T h e c o g n i t i v e s c o r e o f p e o p l e i n t h e s t u d y w h o a t…" at bounding box center [345, 209] width 464 height 115
click at [218, 207] on select "irresistible purposeful plausible detrimental" at bounding box center [239, 204] width 43 height 10
click at [228, 203] on select "irresistible purposeful plausible detrimental" at bounding box center [239, 204] width 43 height 10
click at [221, 203] on select "irresistible purposeful plausible detrimental" at bounding box center [239, 204] width 43 height 10
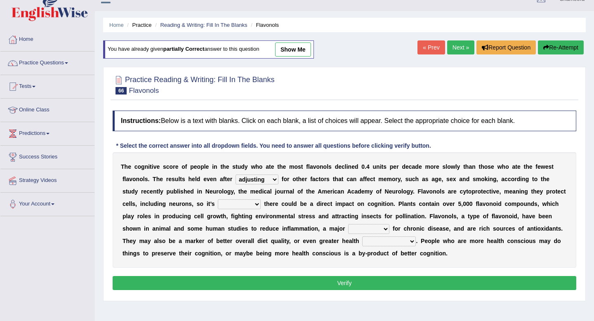
select select "plausible"
click at [218, 199] on select "irresistible purposeful plausible detrimental" at bounding box center [239, 204] width 43 height 10
click at [348, 227] on select "nuance module fact trigger" at bounding box center [368, 229] width 41 height 10
click at [348, 230] on select "nuance module fact trigger" at bounding box center [368, 229] width 41 height 10
click at [348, 224] on select "nuance module fact trigger" at bounding box center [368, 229] width 41 height 10
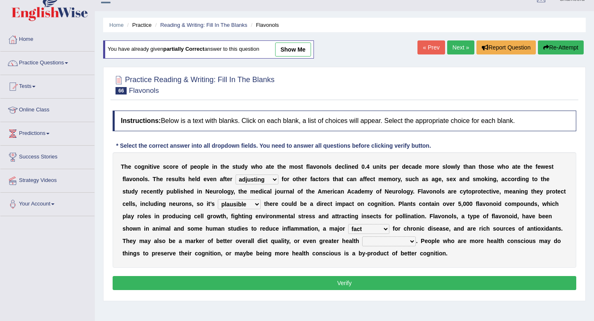
click at [348, 229] on select "nuance module fact trigger" at bounding box center [368, 229] width 41 height 10
select select "trigger"
click at [348, 224] on select "nuance module fact trigger" at bounding box center [368, 229] width 41 height 10
click at [362, 243] on select "intervention cognition protection consciousness" at bounding box center [389, 241] width 54 height 10
click at [302, 54] on link "show me" at bounding box center [293, 49] width 36 height 14
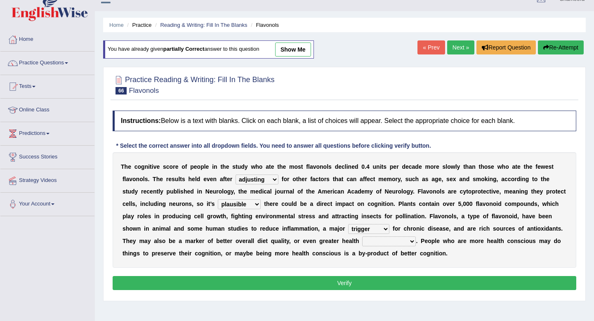
select select "consulting"
select select "purposeful"
select select "module"
select select "consciousness"
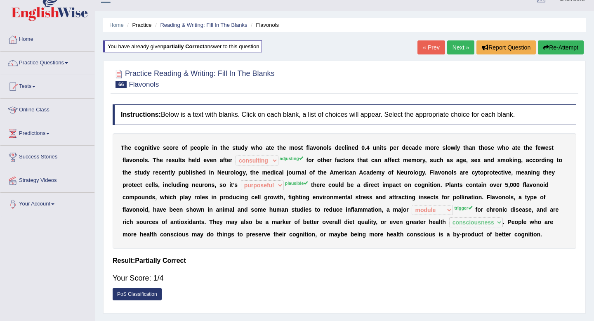
click at [457, 50] on link "Next »" at bounding box center [460, 47] width 27 height 14
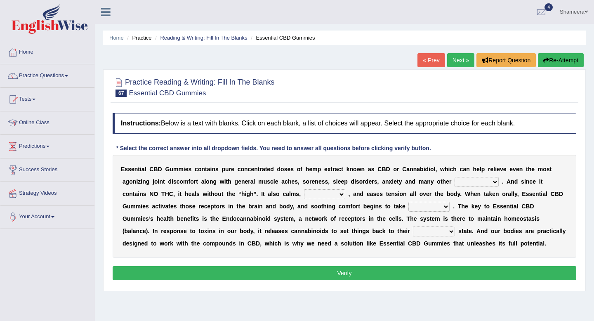
click at [475, 186] on select "pains phenomena poisons ailments" at bounding box center [477, 182] width 44 height 10
select select "pains"
click at [455, 177] on select "pains phenomena poisons ailments" at bounding box center [477, 182] width 44 height 10
click at [314, 197] on select "excites relaxes cures digests" at bounding box center [324, 194] width 41 height 10
select select "relaxes"
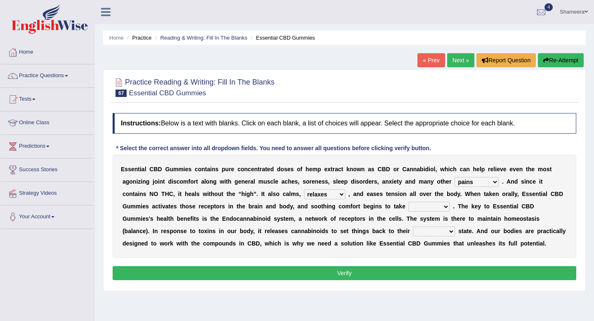
click at [304, 189] on select "excites relaxes cures digests" at bounding box center [324, 194] width 41 height 10
click at [416, 209] on select "it formation in form" at bounding box center [428, 207] width 41 height 10
select select "in"
click at [408, 202] on select "it formation in form" at bounding box center [428, 207] width 41 height 10
click at [413, 231] on select "new next substantial natural" at bounding box center [434, 231] width 42 height 10
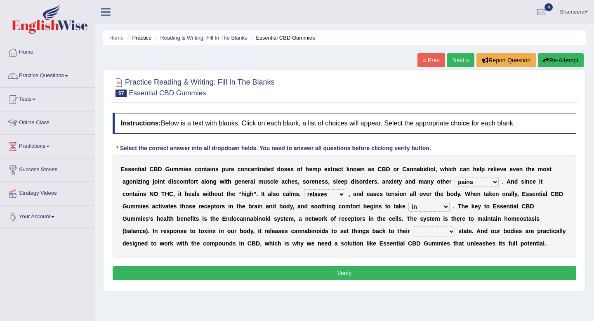
select select "natural"
click at [413, 226] on select "new next substantial natural" at bounding box center [434, 231] width 42 height 10
click at [393, 271] on button "Verify" at bounding box center [345, 273] width 464 height 14
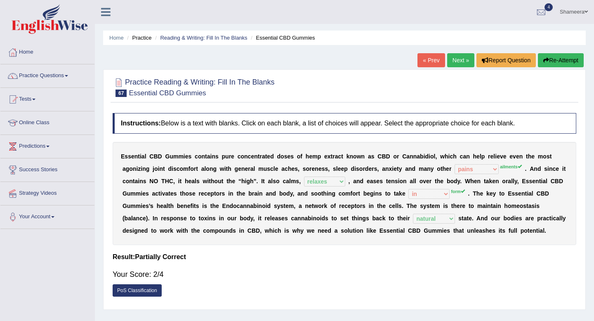
click at [459, 59] on link "Next »" at bounding box center [460, 60] width 27 height 14
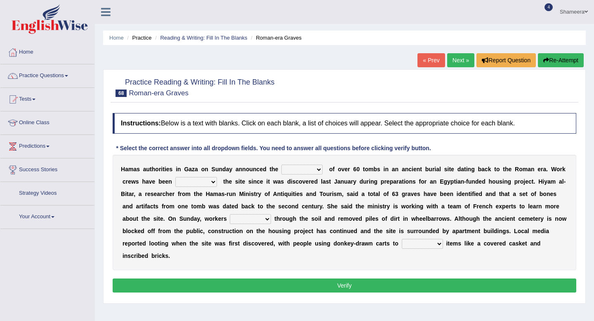
scroll to position [37, 0]
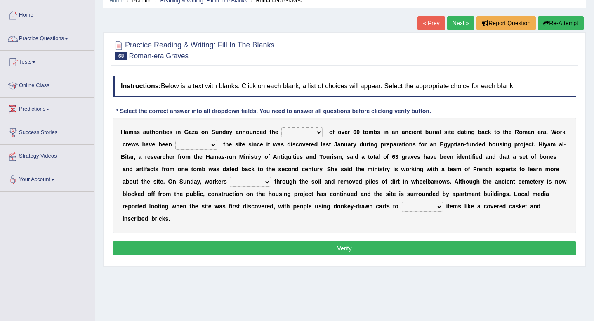
click at [305, 132] on select "downturn discovery creation disability" at bounding box center [301, 132] width 41 height 10
select select "discovery"
click at [281, 127] on select "downturn discovery creation disability" at bounding box center [301, 132] width 41 height 10
click at [189, 144] on select "destroying heralding excavating founding" at bounding box center [196, 145] width 42 height 10
select select "excavating"
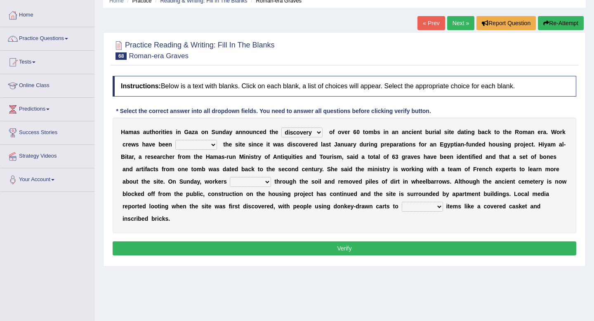
click at [175, 140] on select "destroying heralding excavating founding" at bounding box center [196, 145] width 42 height 10
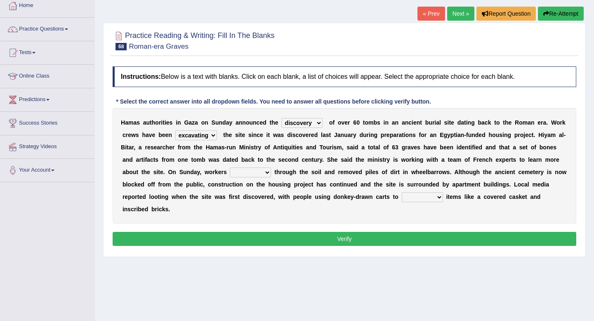
scroll to position [52, 0]
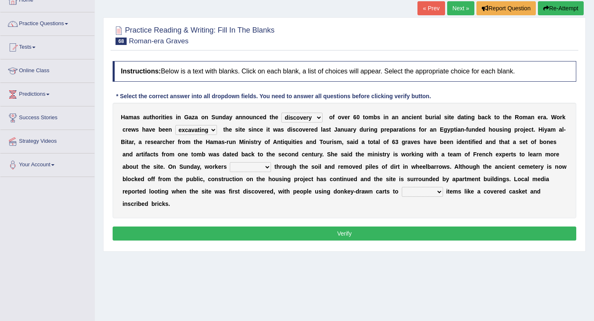
click at [247, 169] on select "irritated mimicked sifted sipped" at bounding box center [250, 167] width 41 height 10
select select "irritated"
click at [230, 162] on select "irritated mimicked sifted sipped" at bounding box center [250, 167] width 41 height 10
click at [414, 192] on select "haul away go away pull back cheer up" at bounding box center [422, 192] width 41 height 10
select select "haul away"
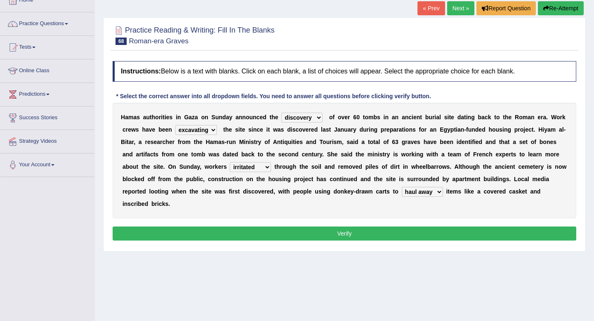
click at [402, 187] on select "haul away go away pull back cheer up" at bounding box center [422, 192] width 41 height 10
click at [424, 236] on button "Verify" at bounding box center [345, 233] width 464 height 14
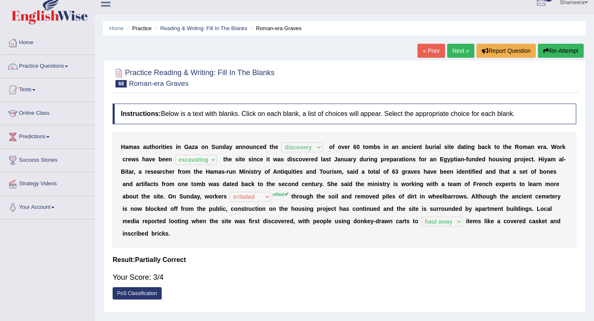
scroll to position [3, 0]
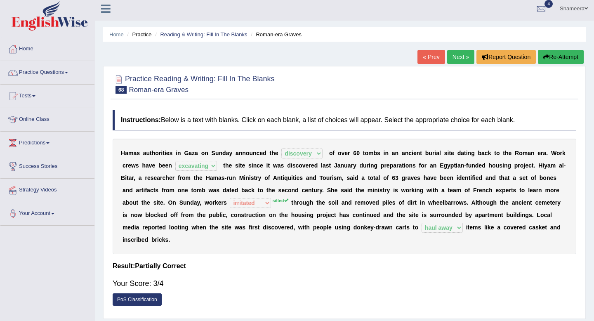
click at [455, 61] on link "Next »" at bounding box center [460, 57] width 27 height 14
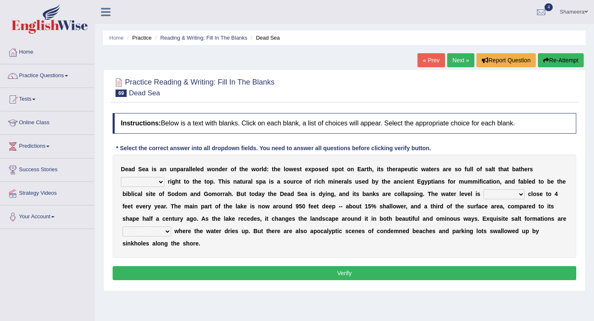
click at [151, 180] on select "float reconstruct sink assert" at bounding box center [143, 182] width 44 height 10
select select "float"
click at [121, 177] on select "float reconstruct sink assert" at bounding box center [143, 182] width 44 height 10
click at [500, 194] on select "dropping paralleling rising keeping" at bounding box center [503, 194] width 41 height 10
select select "dropping"
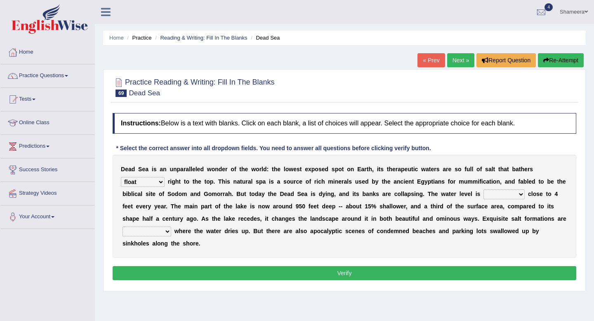
click at [483, 189] on select "dropping paralleling rising keeping" at bounding box center [503, 194] width 41 height 10
click at [506, 196] on select "dropping paralleling rising keeping" at bounding box center [503, 194] width 41 height 10
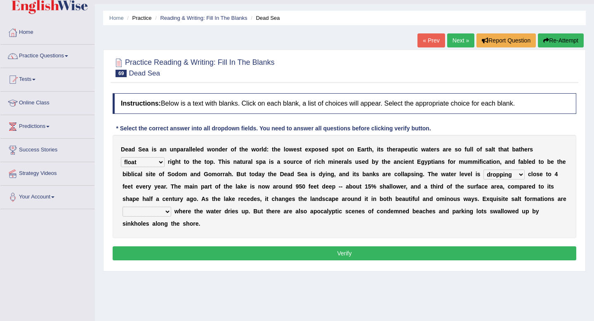
scroll to position [22, 0]
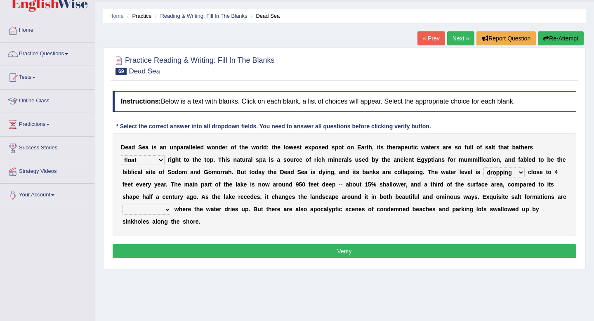
click at [162, 208] on select "overwhelmed conserved enhanced revealed" at bounding box center [147, 210] width 49 height 10
select select "revealed"
click at [123, 205] on select "overwhelmed conserved enhanced revealed" at bounding box center [147, 210] width 49 height 10
click at [182, 251] on button "Verify" at bounding box center [345, 251] width 464 height 14
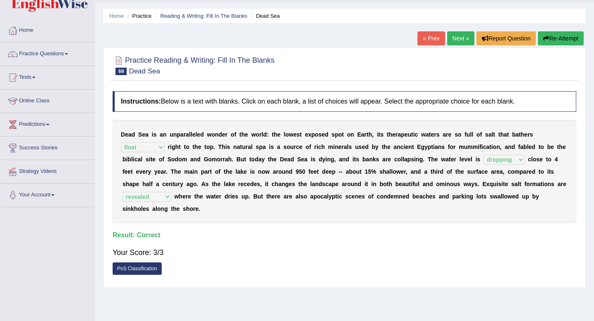
scroll to position [16, 0]
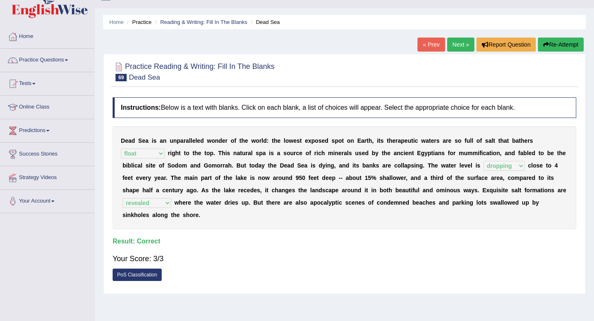
click at [455, 44] on link "Next »" at bounding box center [460, 45] width 27 height 14
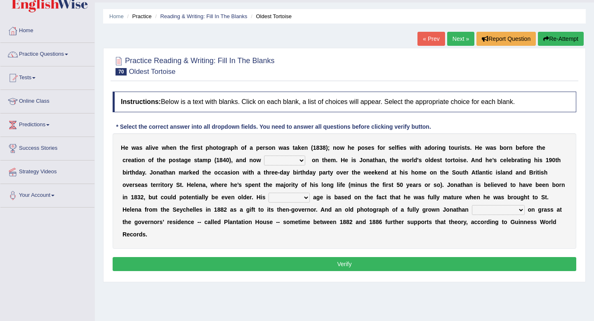
scroll to position [33, 0]
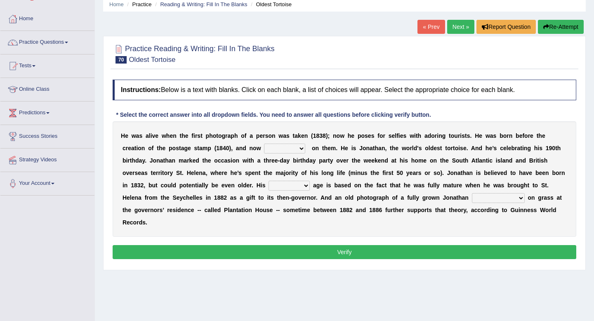
click at [276, 148] on select "appeals appears distracts associates" at bounding box center [284, 149] width 41 height 10
select select "appears"
click at [264, 144] on select "appeals appears distracts associates" at bounding box center [284, 149] width 41 height 10
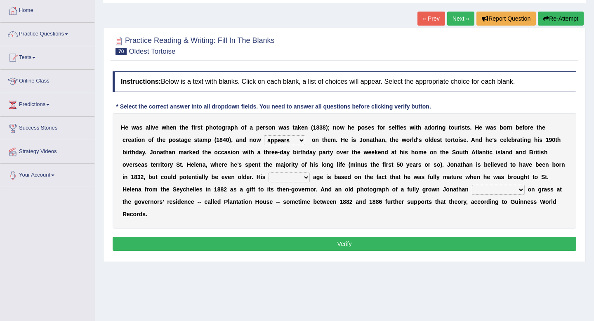
scroll to position [44, 0]
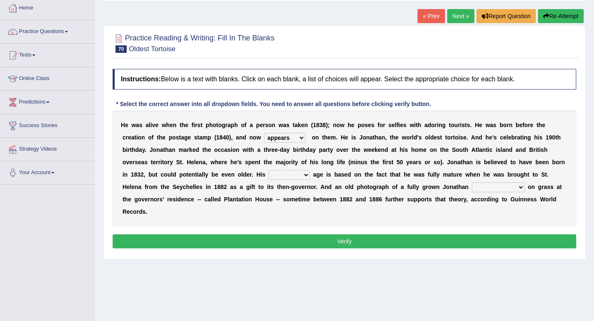
click at [273, 175] on select "accurate excellent extreme estimated" at bounding box center [289, 175] width 41 height 10
select select "estimated"
click at [269, 170] on select "accurate excellent extreme estimated" at bounding box center [289, 175] width 41 height 10
click at [291, 177] on select "accurate excellent extreme estimated" at bounding box center [289, 175] width 41 height 10
click at [478, 188] on select "grabbing grazing eavesdropping gradating" at bounding box center [498, 187] width 53 height 10
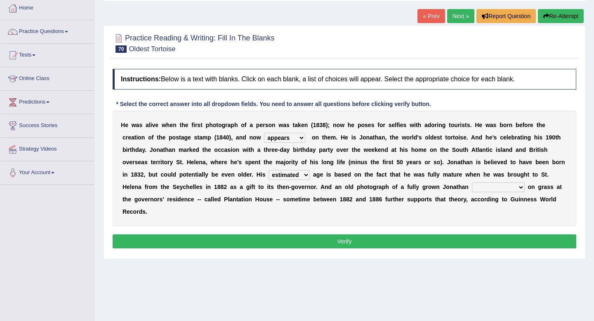
select select "grazing"
click at [472, 182] on select "grabbing grazing eavesdropping gradating" at bounding box center [498, 187] width 53 height 10
click at [501, 187] on select "grabbing grazing eavesdropping gradating" at bounding box center [498, 187] width 53 height 10
click at [500, 240] on button "Verify" at bounding box center [345, 241] width 464 height 14
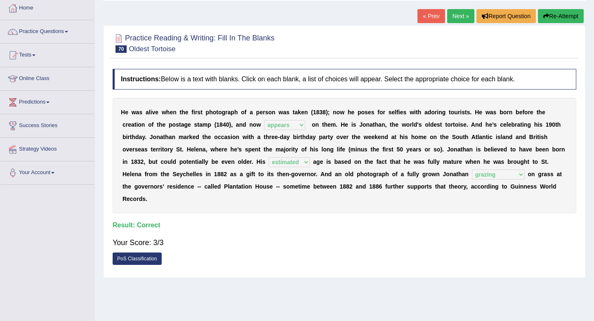
click at [558, 21] on button "Re-Attempt" at bounding box center [561, 16] width 46 height 14
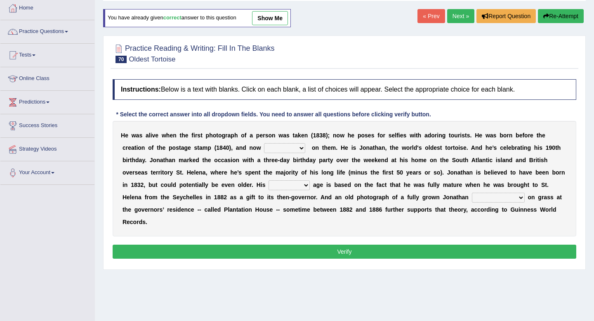
click at [502, 193] on select "grabbing grazing eavesdropping gradating" at bounding box center [498, 198] width 53 height 10
click at [68, 35] on link "Practice Questions" at bounding box center [47, 30] width 94 height 21
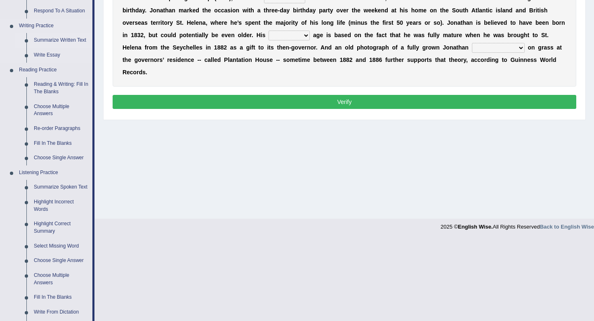
scroll to position [184, 0]
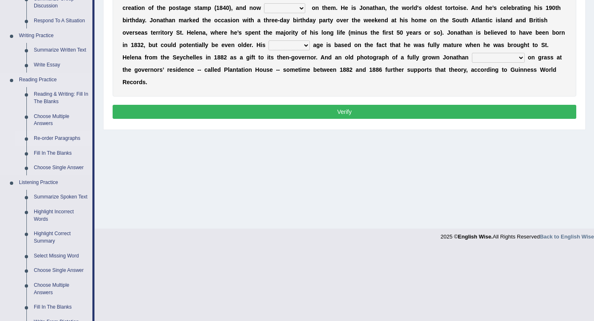
click at [72, 139] on link "Re-order Paragraphs" at bounding box center [61, 138] width 62 height 15
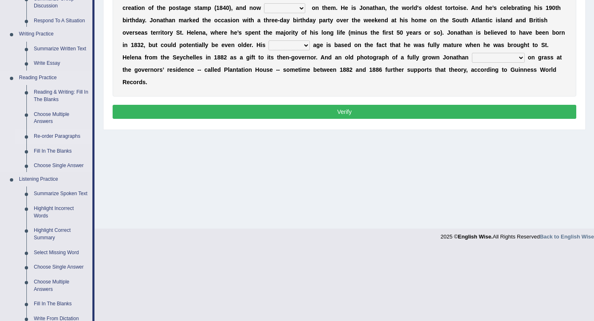
scroll to position [112, 0]
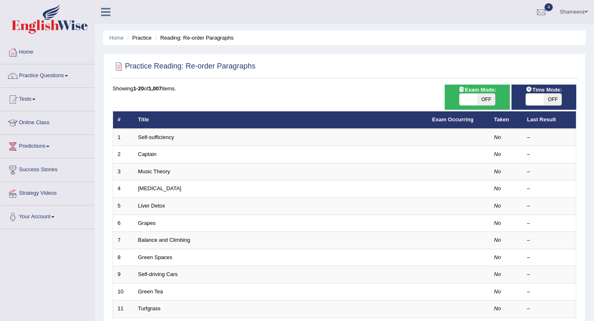
click at [485, 95] on span "OFF" at bounding box center [486, 100] width 18 height 12
checkbox input "true"
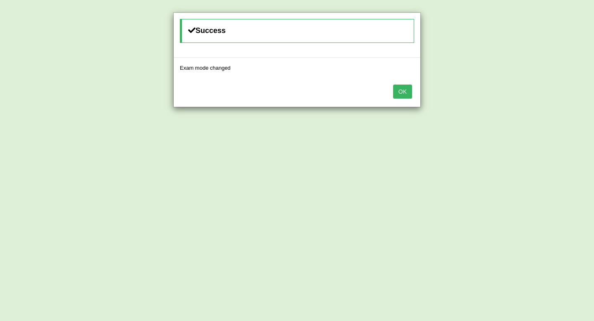
click at [407, 96] on button "OK" at bounding box center [402, 92] width 19 height 14
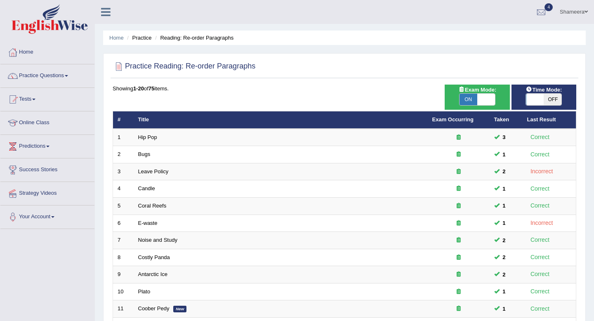
scroll to position [225, 0]
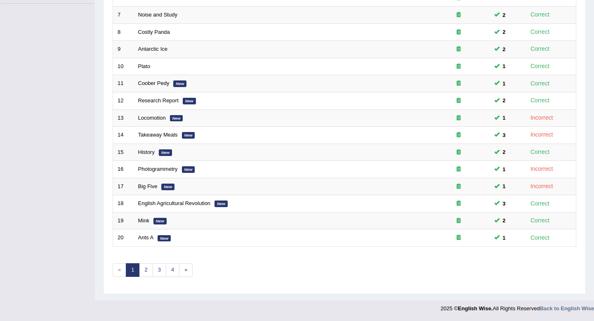
click at [172, 277] on div "Showing 1-20 of 75 items. # Title Exam Occurring Taken Last Result 1 Hip Pop 3 …" at bounding box center [345, 73] width 464 height 428
click at [147, 273] on link "2" at bounding box center [146, 270] width 14 height 14
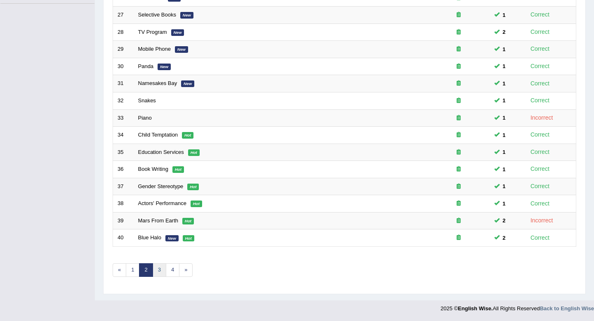
click at [158, 273] on link "3" at bounding box center [160, 270] width 14 height 14
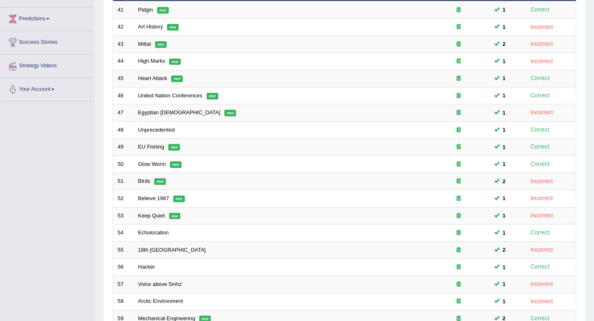
scroll to position [225, 0]
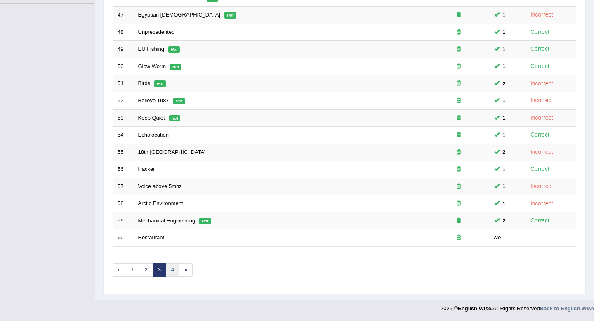
click at [170, 273] on link "4" at bounding box center [173, 270] width 14 height 14
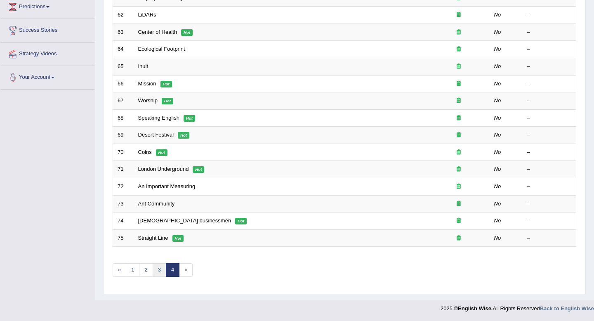
click at [161, 270] on link "3" at bounding box center [160, 270] width 14 height 14
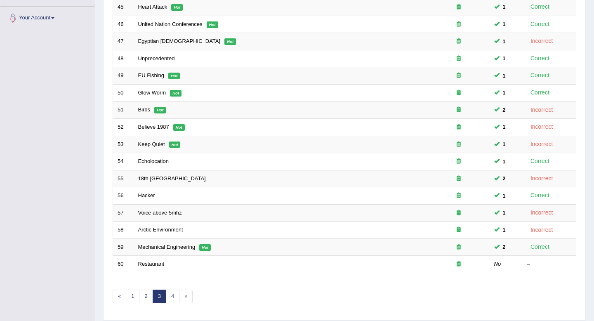
scroll to position [225, 0]
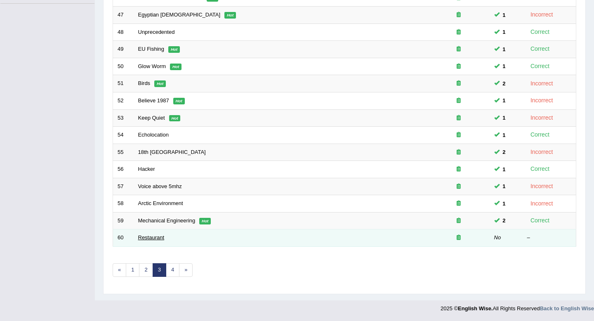
click at [149, 236] on link "Restaurant" at bounding box center [151, 237] width 26 height 6
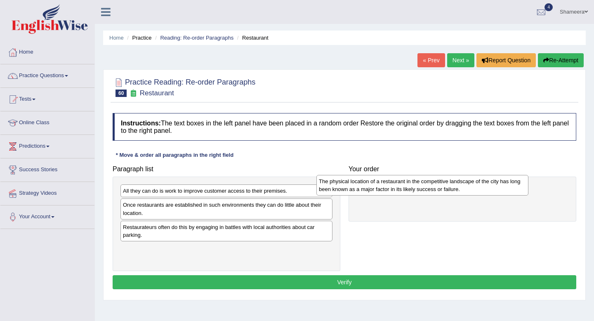
drag, startPoint x: 206, startPoint y: 232, endPoint x: 405, endPoint y: 184, distance: 204.8
click at [405, 184] on div "The physical location of a restaurant in the competitive landscape of the city …" at bounding box center [422, 185] width 212 height 21
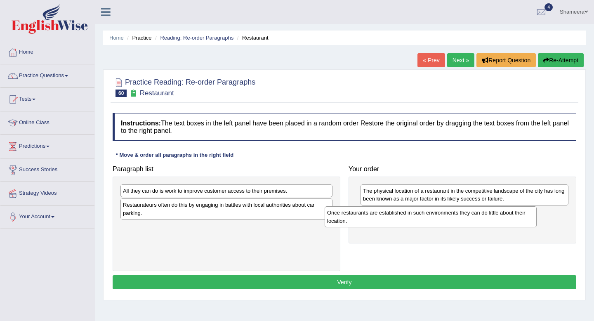
drag, startPoint x: 269, startPoint y: 210, endPoint x: 474, endPoint y: 218, distance: 205.2
click at [474, 218] on div "Once restaurants are established in such environments they can do little about …" at bounding box center [431, 216] width 212 height 21
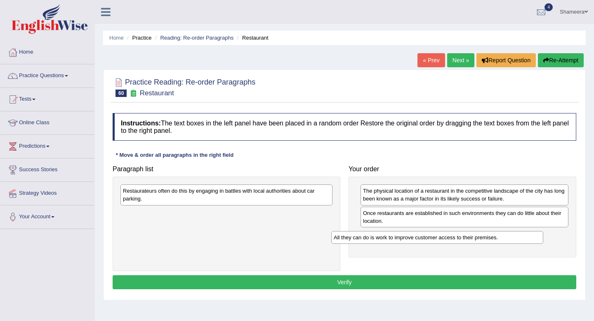
drag, startPoint x: 302, startPoint y: 192, endPoint x: 524, endPoint y: 229, distance: 225.4
click at [524, 231] on div "All they can do is work to improve customer access to their premises." at bounding box center [437, 237] width 212 height 13
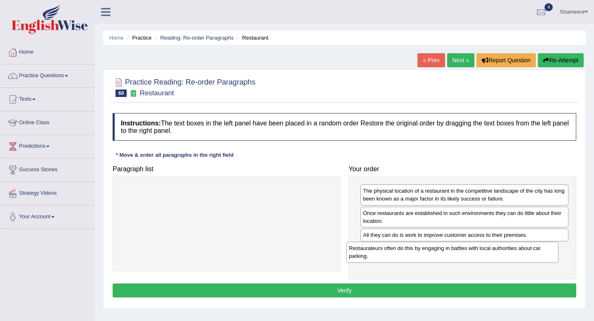
drag, startPoint x: 286, startPoint y: 189, endPoint x: 512, endPoint y: 247, distance: 233.2
click at [512, 247] on div "Restaurateurs often do this by engaging in battles with local authorities about…" at bounding box center [452, 252] width 212 height 21
click at [471, 289] on button "Verify" at bounding box center [345, 290] width 464 height 14
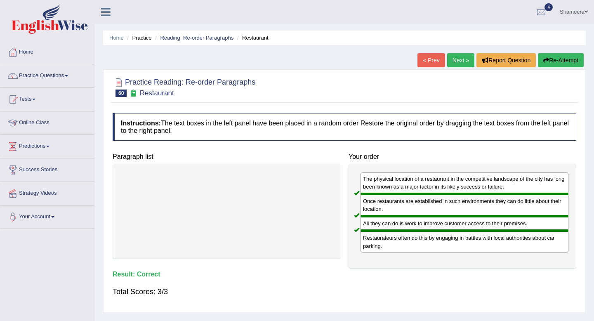
click at [460, 60] on link "Next »" at bounding box center [460, 60] width 27 height 14
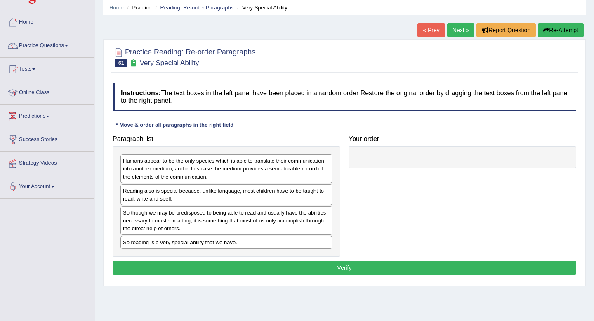
scroll to position [41, 0]
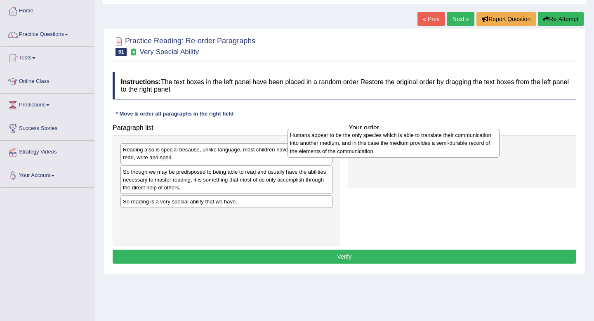
drag, startPoint x: 266, startPoint y: 163, endPoint x: 441, endPoint y: 152, distance: 175.6
click at [440, 152] on div "Humans appear to be the only species which is able to translate their communica…" at bounding box center [393, 143] width 212 height 28
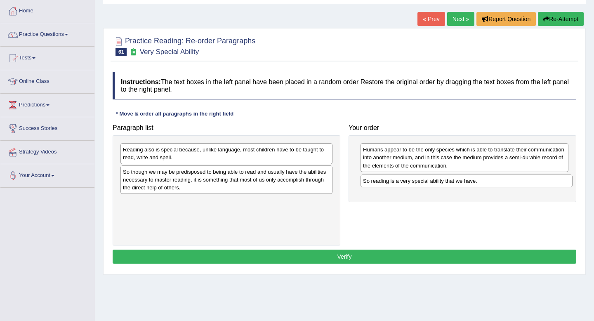
drag, startPoint x: 221, startPoint y: 206, endPoint x: 460, endPoint y: 186, distance: 240.5
click at [460, 186] on div "So reading is a very special ability that we have." at bounding box center [467, 180] width 212 height 13
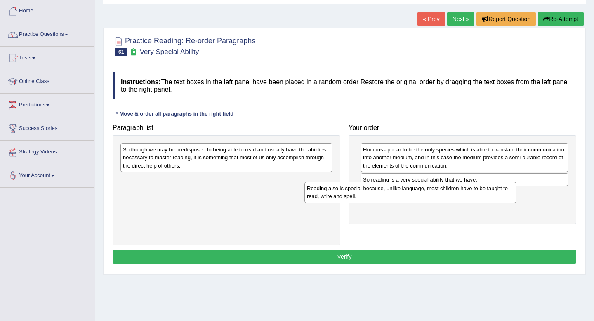
drag, startPoint x: 282, startPoint y: 151, endPoint x: 466, endPoint y: 190, distance: 188.0
click at [466, 190] on div "Reading also is special because, unlike language, most children have to be taug…" at bounding box center [410, 192] width 212 height 21
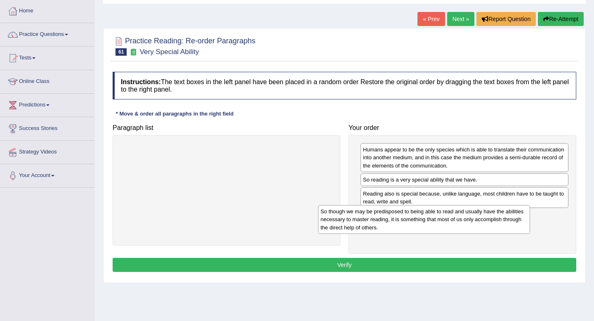
drag, startPoint x: 284, startPoint y: 154, endPoint x: 482, endPoint y: 216, distance: 207.4
click at [482, 216] on div "So though we may be predisposed to being able to read and usually have the abil…" at bounding box center [424, 219] width 212 height 28
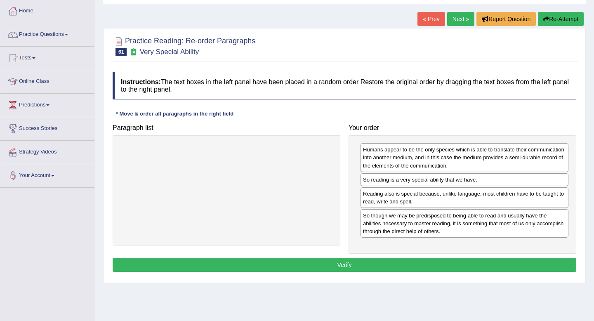
click at [436, 265] on button "Verify" at bounding box center [345, 265] width 464 height 14
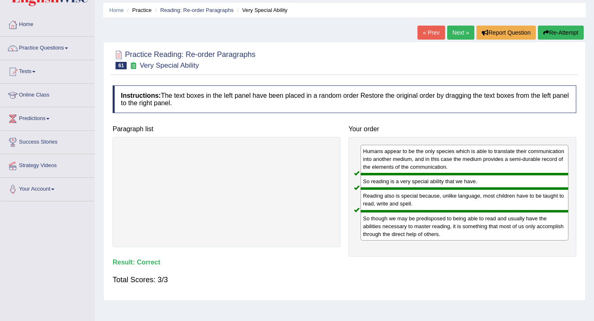
scroll to position [25, 0]
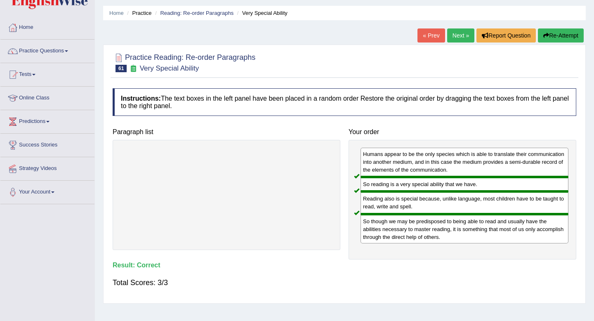
click at [454, 35] on link "Next »" at bounding box center [460, 35] width 27 height 14
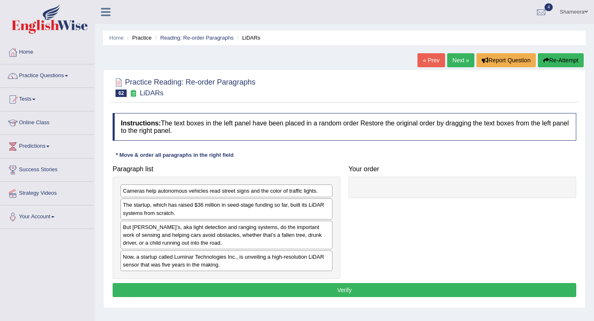
click at [238, 266] on div "Now, a startup called Luminar Technologies Inc., is unveiling a high-resolution…" at bounding box center [226, 260] width 212 height 21
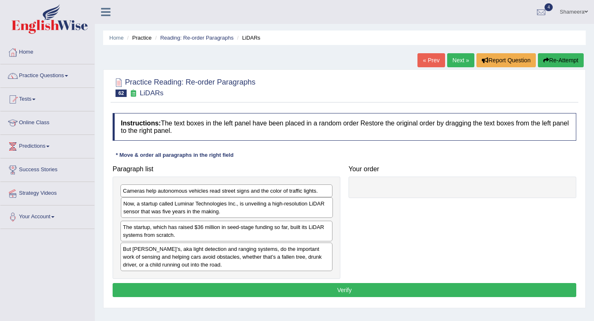
drag, startPoint x: 238, startPoint y: 266, endPoint x: 238, endPoint y: 214, distance: 52.0
click at [238, 214] on div "Now, a startup called Luminar Technologies Inc., is unveiling a high-resolution…" at bounding box center [227, 207] width 212 height 21
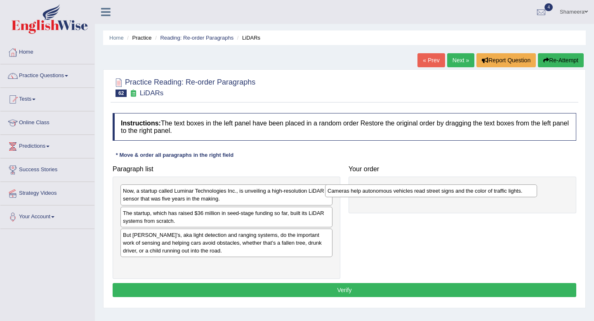
drag, startPoint x: 255, startPoint y: 191, endPoint x: 467, endPoint y: 189, distance: 212.4
click at [467, 190] on div "Cameras help autonomous vehicles read street signs and the color of traffic lig…" at bounding box center [431, 190] width 212 height 13
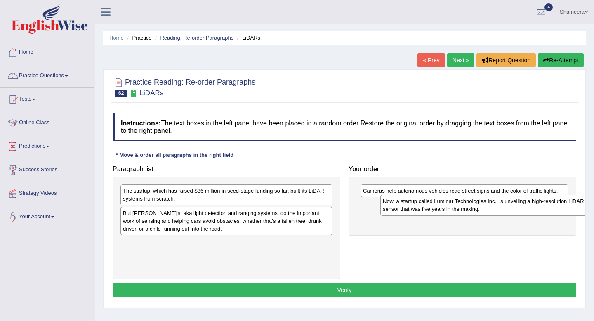
drag, startPoint x: 292, startPoint y: 200, endPoint x: 553, endPoint y: 210, distance: 260.9
click at [553, 210] on div "Now, a startup called Luminar Technologies Inc., is unveiling a high-resolution…" at bounding box center [486, 205] width 212 height 21
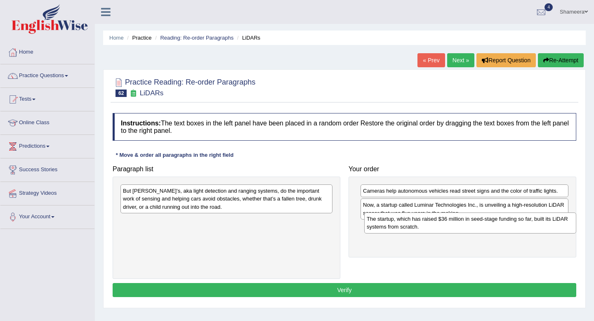
drag, startPoint x: 313, startPoint y: 193, endPoint x: 557, endPoint y: 222, distance: 245.4
click at [557, 222] on div "The startup, which has raised $36 million in seed-stage funding so far, built i…" at bounding box center [470, 222] width 212 height 21
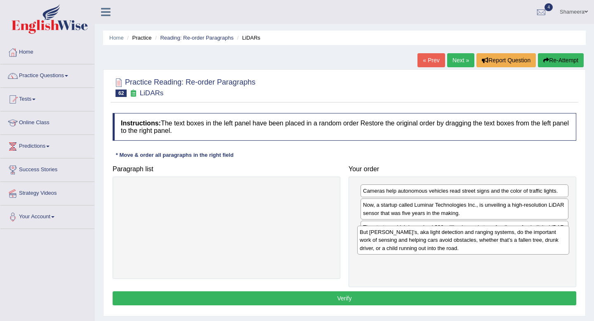
drag, startPoint x: 317, startPoint y: 200, endPoint x: 554, endPoint y: 241, distance: 240.3
click at [554, 241] on div "But [PERSON_NAME]’s, aka light detection and ranging systems, do the important …" at bounding box center [463, 240] width 212 height 28
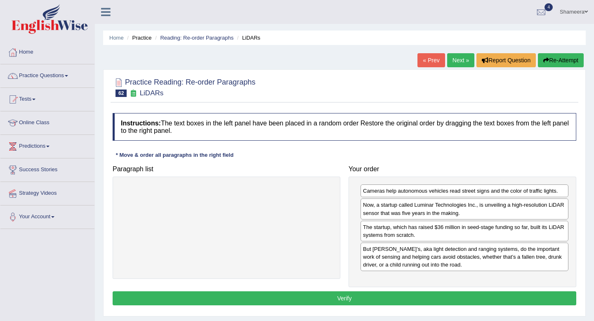
click at [507, 297] on button "Verify" at bounding box center [345, 298] width 464 height 14
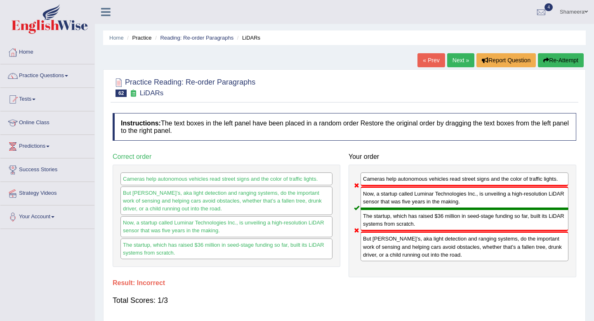
click at [455, 64] on link "Next »" at bounding box center [460, 60] width 27 height 14
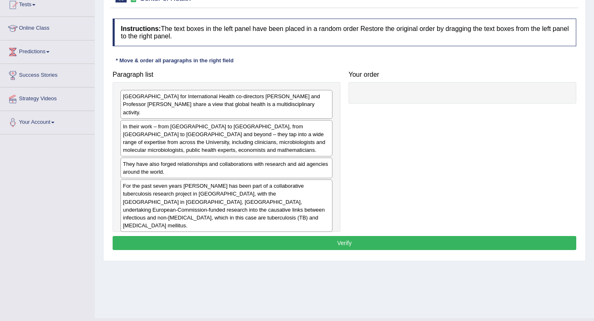
scroll to position [96, 0]
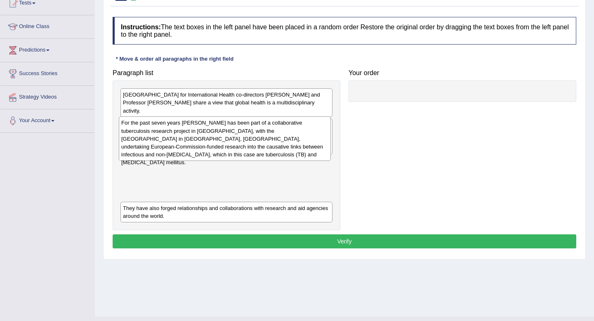
drag, startPoint x: 254, startPoint y: 215, endPoint x: 253, endPoint y: 154, distance: 61.5
click at [253, 154] on div "For the past seven years Professor Philip Hill has been part of a collaborative…" at bounding box center [225, 138] width 212 height 45
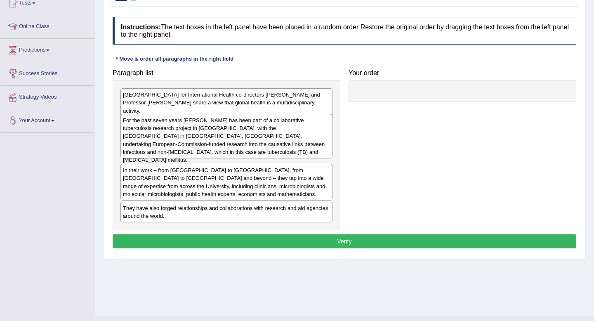
drag, startPoint x: 252, startPoint y: 170, endPoint x: 251, endPoint y: 131, distance: 39.2
click at [251, 131] on div "For the past seven years Professor Philip Hill has been part of a collaborative…" at bounding box center [226, 136] width 212 height 45
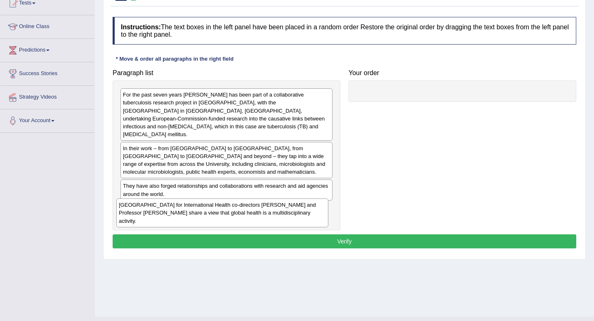
drag, startPoint x: 158, startPoint y: 110, endPoint x: 154, endPoint y: 220, distance: 109.8
click at [154, 220] on div "University of Otago Centre for International Health co-directors Professor Phil…" at bounding box center [222, 212] width 212 height 28
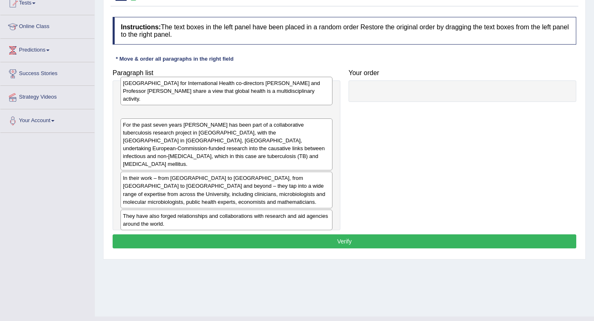
drag, startPoint x: 154, startPoint y: 220, endPoint x: 154, endPoint y: 103, distance: 117.1
click at [154, 103] on div "University of Otago Centre for International Health co-directors Professor Phil…" at bounding box center [226, 91] width 212 height 28
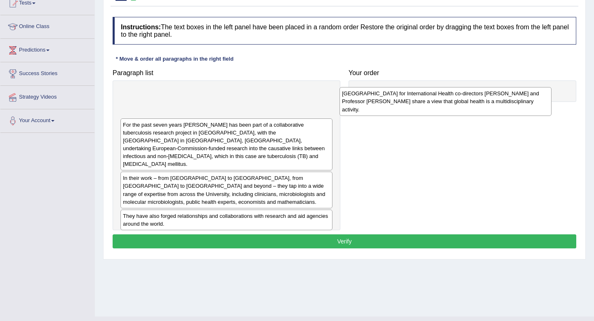
drag, startPoint x: 148, startPoint y: 105, endPoint x: 367, endPoint y: 101, distance: 219.1
click at [367, 101] on div "University of Otago Centre for International Health co-directors Professor Phil…" at bounding box center [445, 101] width 212 height 28
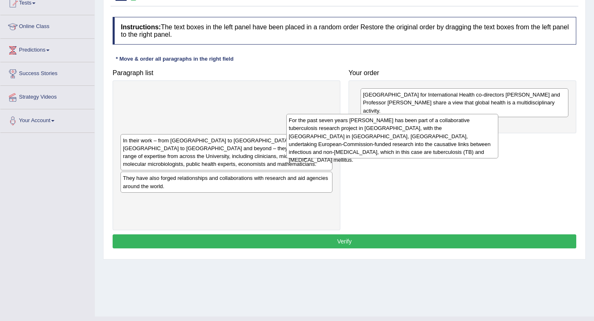
drag, startPoint x: 220, startPoint y: 102, endPoint x: 391, endPoint y: 129, distance: 173.2
click at [391, 129] on div "For the past seven years Professor Philip Hill has been part of a collaborative…" at bounding box center [392, 136] width 212 height 45
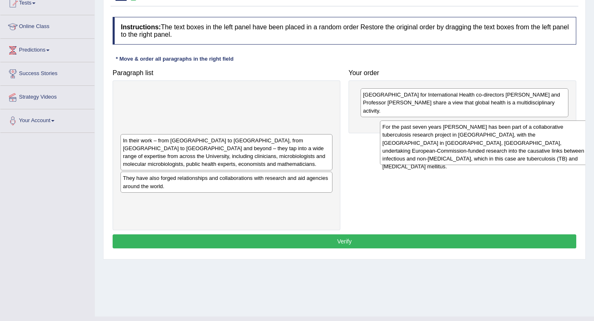
drag, startPoint x: 269, startPoint y: 105, endPoint x: 529, endPoint y: 133, distance: 261.4
click at [529, 134] on div "For the past seven years Professor Philip Hill has been part of a collaborative…" at bounding box center [486, 142] width 212 height 45
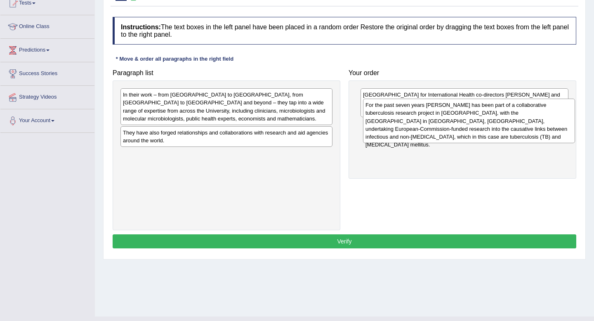
drag, startPoint x: 277, startPoint y: 115, endPoint x: 520, endPoint y: 142, distance: 244.4
click at [520, 142] on div "For the past seven years Professor Philip Hill has been part of a collaborative…" at bounding box center [469, 121] width 212 height 45
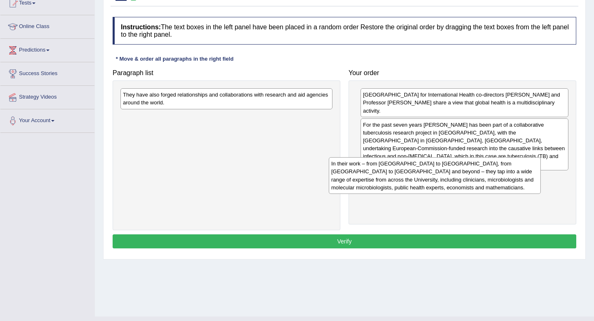
drag, startPoint x: 288, startPoint y: 105, endPoint x: 502, endPoint y: 174, distance: 225.2
click at [502, 174] on div "In their work – from Tanzania to the Gambia, from Myanmar to Indonesia and beyo…" at bounding box center [435, 175] width 212 height 36
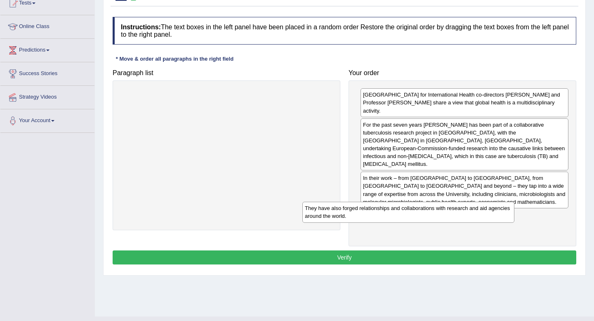
drag, startPoint x: 289, startPoint y: 97, endPoint x: 489, endPoint y: 211, distance: 230.4
click at [489, 211] on div "They have also forged relationships and collaborations with research and aid ag…" at bounding box center [408, 212] width 212 height 21
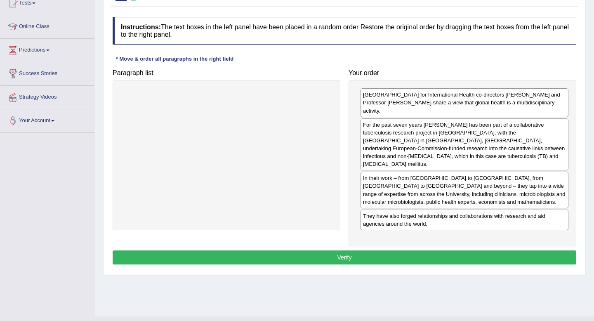
click at [458, 250] on button "Verify" at bounding box center [345, 257] width 464 height 14
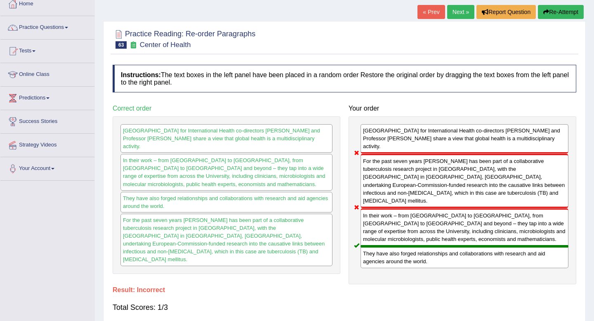
scroll to position [0, 0]
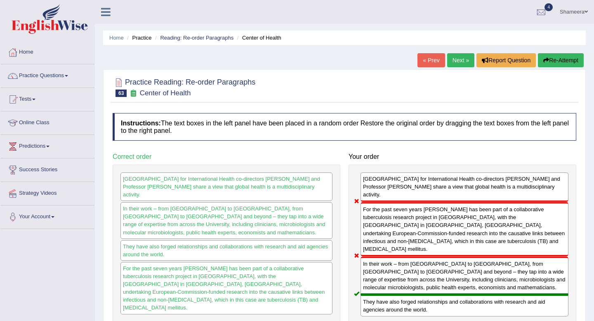
click at [558, 60] on button "Re-Attempt" at bounding box center [561, 60] width 46 height 14
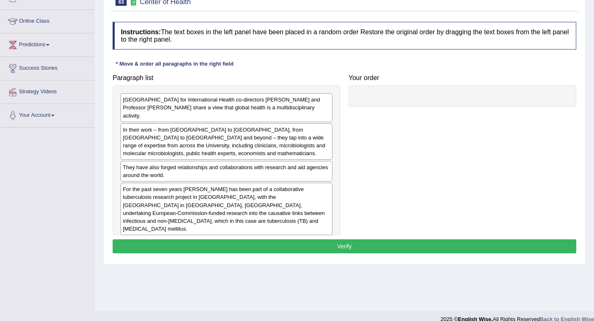
scroll to position [112, 0]
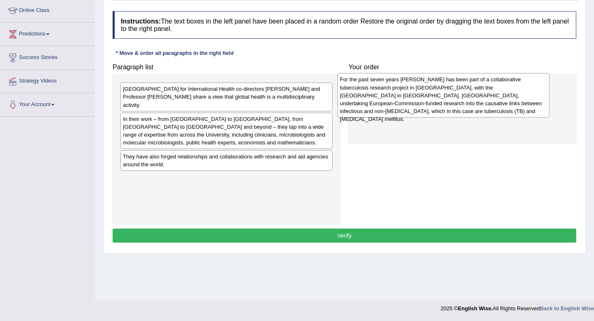
drag, startPoint x: 240, startPoint y: 195, endPoint x: 457, endPoint y: 96, distance: 238.5
click at [457, 96] on div "For the past seven years [PERSON_NAME] has been part of a collaborative tubercu…" at bounding box center [443, 95] width 212 height 45
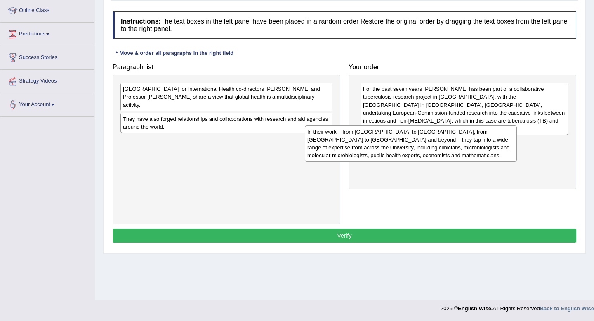
drag, startPoint x: 249, startPoint y: 139, endPoint x: 437, endPoint y: 151, distance: 188.5
click at [437, 151] on div "In their work – from Tanzania to the Gambia, from Myanmar to Indonesia and beyo…" at bounding box center [411, 143] width 212 height 36
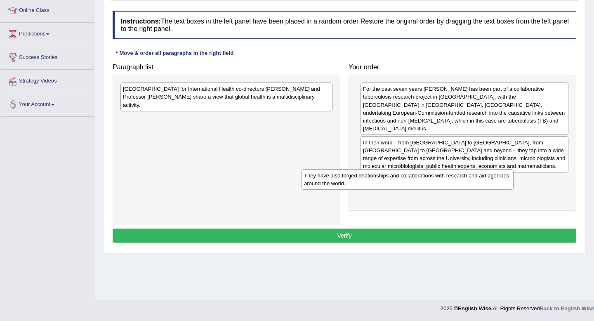
drag, startPoint x: 288, startPoint y: 120, endPoint x: 474, endPoint y: 177, distance: 194.7
click at [474, 177] on div "They have also forged relationships and collaborations with research and aid ag…" at bounding box center [408, 179] width 212 height 21
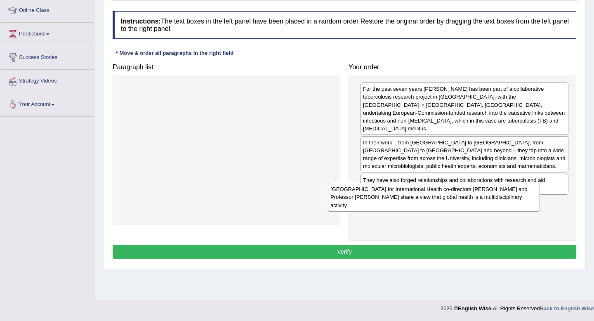
drag, startPoint x: 289, startPoint y: 85, endPoint x: 502, endPoint y: 185, distance: 235.5
click at [502, 185] on div "[GEOGRAPHIC_DATA] for International Health co-directors [PERSON_NAME] and Profe…" at bounding box center [434, 197] width 212 height 28
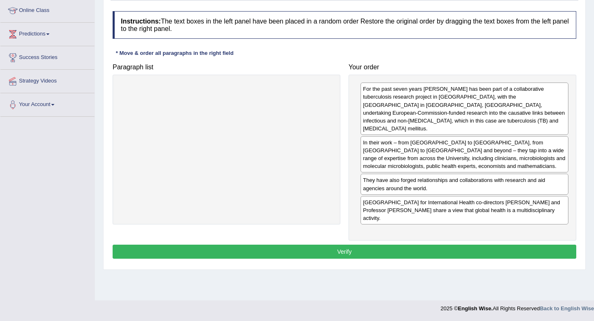
click at [452, 245] on button "Verify" at bounding box center [345, 252] width 464 height 14
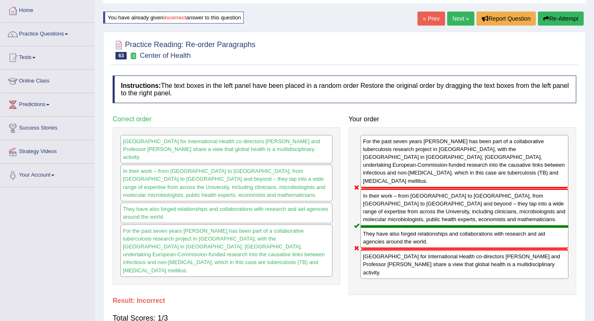
scroll to position [41, 0]
click at [570, 20] on button "Re-Attempt" at bounding box center [561, 19] width 46 height 14
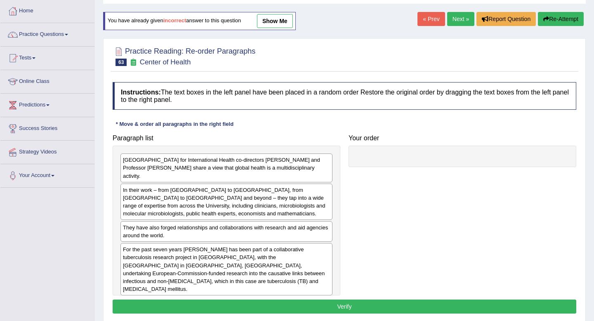
scroll to position [59, 0]
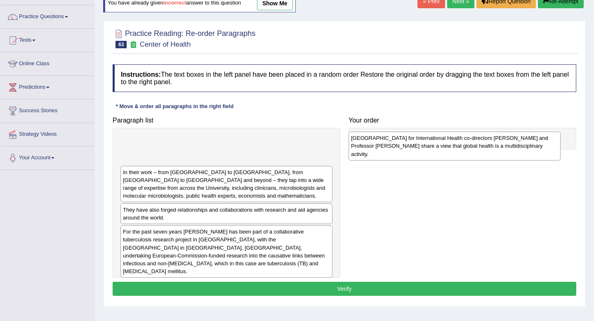
drag, startPoint x: 236, startPoint y: 155, endPoint x: 464, endPoint y: 151, distance: 227.3
click at [464, 151] on div "University of Otago Centre for International Health co-directors Professor Phil…" at bounding box center [455, 146] width 212 height 28
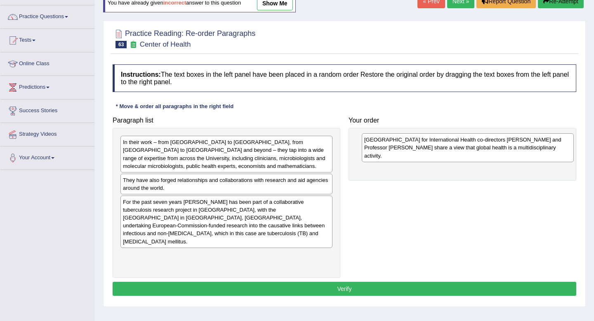
drag, startPoint x: 300, startPoint y: 152, endPoint x: 540, endPoint y: 149, distance: 239.7
click at [540, 149] on div "University of Otago Centre for International Health co-directors Professor Phil…" at bounding box center [468, 147] width 212 height 28
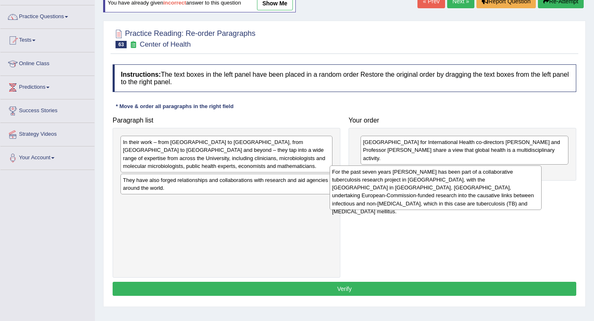
drag, startPoint x: 191, startPoint y: 206, endPoint x: 401, endPoint y: 176, distance: 212.2
click at [401, 176] on div "For the past seven years Professor Philip Hill has been part of a collaborative…" at bounding box center [436, 187] width 212 height 45
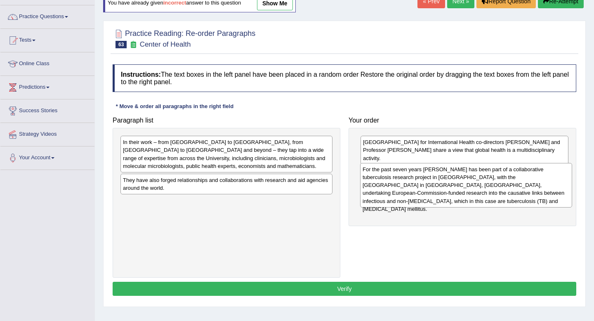
drag, startPoint x: 259, startPoint y: 218, endPoint x: 485, endPoint y: 189, distance: 227.4
click at [485, 190] on div "For the past seven years Professor Philip Hill has been part of a collaborative…" at bounding box center [466, 185] width 212 height 45
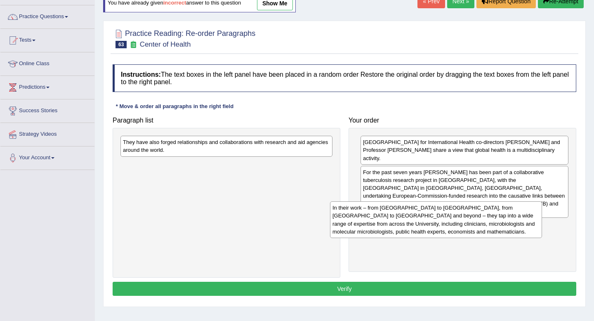
drag, startPoint x: 230, startPoint y: 160, endPoint x: 441, endPoint y: 226, distance: 221.4
click at [441, 226] on div "In their work – from Tanzania to the Gambia, from Myanmar to Indonesia and beyo…" at bounding box center [436, 219] width 212 height 36
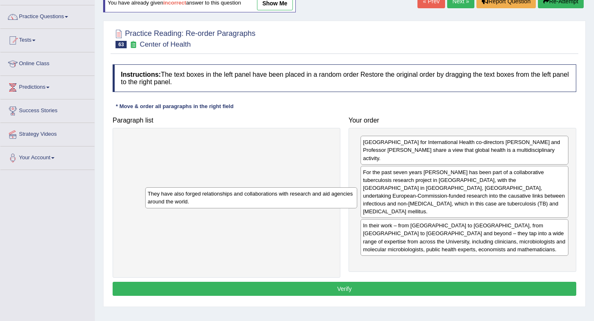
drag, startPoint x: 252, startPoint y: 148, endPoint x: 278, endPoint y: 179, distance: 40.7
click at [278, 187] on div "They have also forged relationships and collaborations with research and aid ag…" at bounding box center [251, 197] width 212 height 21
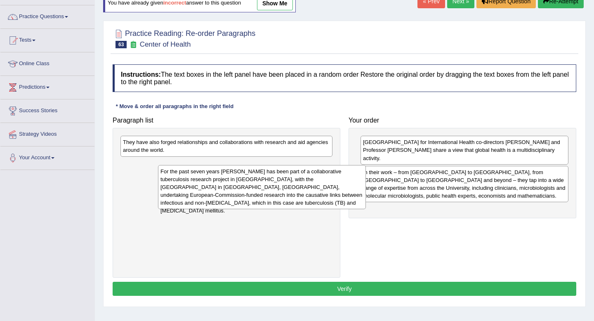
drag, startPoint x: 426, startPoint y: 186, endPoint x: 222, endPoint y: 184, distance: 203.8
click at [222, 184] on div "For the past seven years Professor Philip Hill has been part of a collaborative…" at bounding box center [262, 187] width 208 height 45
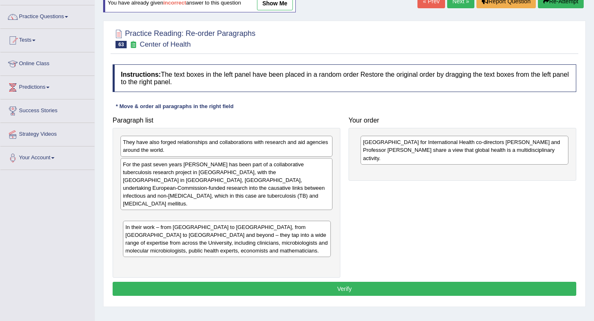
drag, startPoint x: 391, startPoint y: 193, endPoint x: 150, endPoint y: 247, distance: 246.9
click at [150, 247] on div "In their work – from Tanzania to the Gambia, from Myanmar to Indonesia and beyo…" at bounding box center [227, 239] width 208 height 36
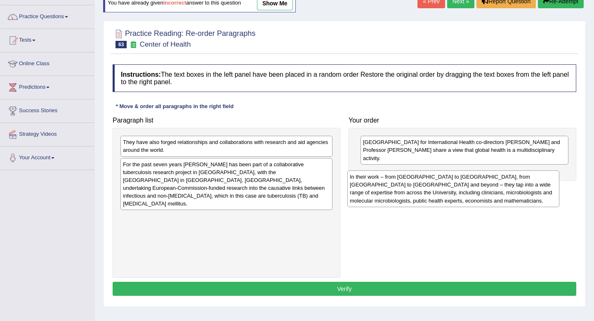
drag, startPoint x: 184, startPoint y: 229, endPoint x: 415, endPoint y: 187, distance: 234.9
click at [415, 187] on div "In their work – from Tanzania to the Gambia, from Myanmar to Indonesia and beyo…" at bounding box center [453, 188] width 212 height 36
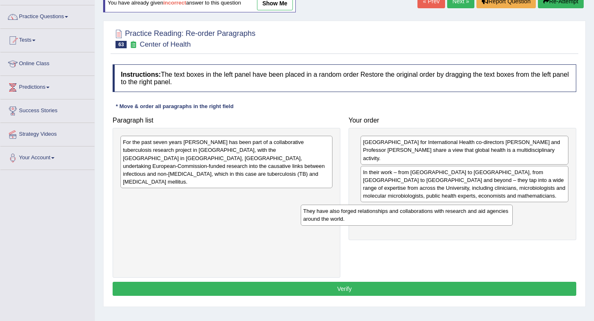
drag, startPoint x: 249, startPoint y: 153, endPoint x: 449, endPoint y: 209, distance: 207.8
click at [449, 209] on div "They have also forged relationships and collaborations with research and aid ag…" at bounding box center [407, 215] width 212 height 21
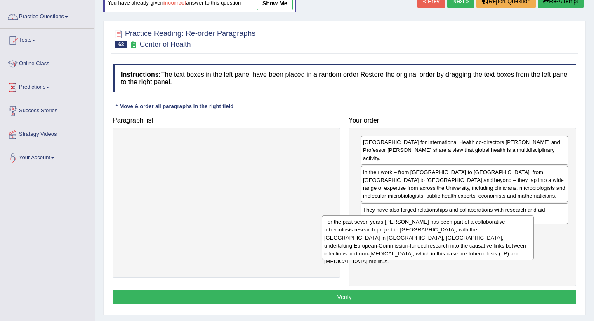
drag, startPoint x: 276, startPoint y: 163, endPoint x: 496, endPoint y: 252, distance: 237.4
click at [496, 252] on div "For the past seven years Professor Philip Hill has been part of a collaborative…" at bounding box center [428, 237] width 212 height 45
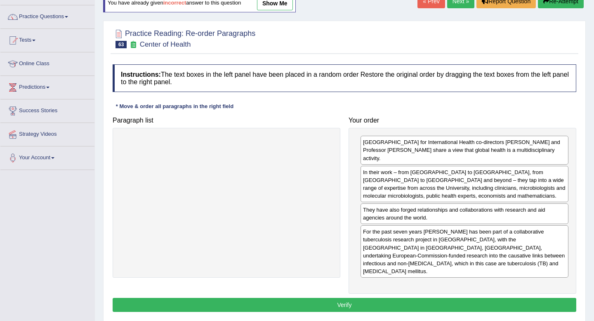
click at [441, 299] on button "Verify" at bounding box center [345, 305] width 464 height 14
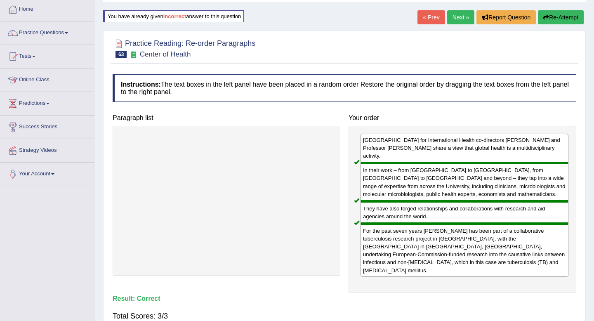
scroll to position [44, 0]
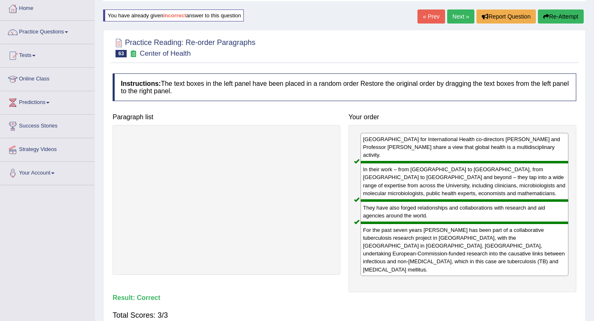
click at [455, 19] on link "Next »" at bounding box center [460, 16] width 27 height 14
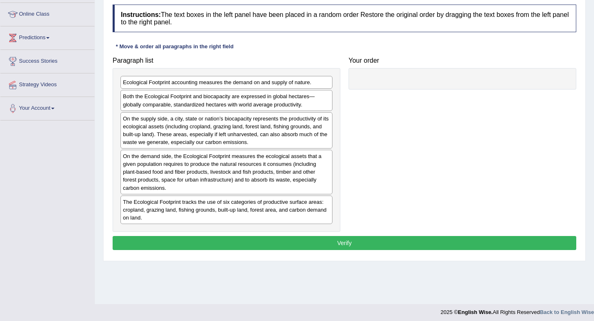
scroll to position [112, 0]
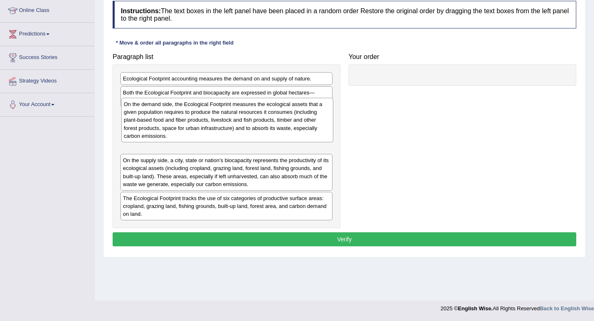
drag, startPoint x: 311, startPoint y: 169, endPoint x: 312, endPoint y: 130, distance: 39.2
click at [312, 130] on div "On the demand side, the Ecological Footprint measures the ecological assets tha…" at bounding box center [227, 120] width 212 height 45
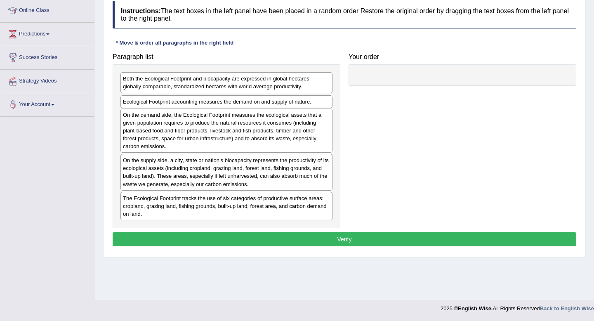
drag, startPoint x: 308, startPoint y: 81, endPoint x: 308, endPoint y: 104, distance: 23.1
click at [308, 104] on div "Ecological Footprint accounting measures the demand on and supply of nature." at bounding box center [226, 101] width 212 height 13
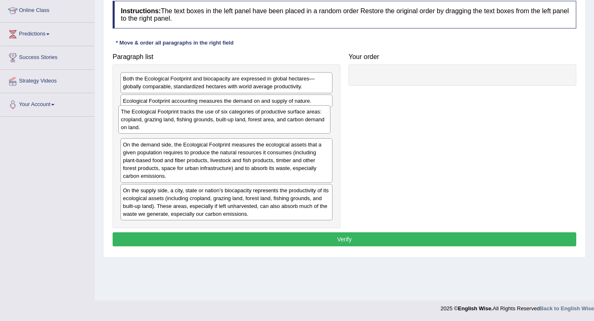
drag, startPoint x: 244, startPoint y: 214, endPoint x: 242, endPoint y: 127, distance: 86.6
click at [242, 127] on div "The Ecological Footprint tracks the use of six categories of productive surface…" at bounding box center [224, 119] width 212 height 28
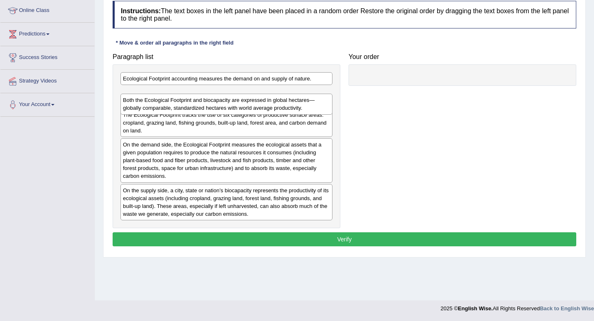
drag, startPoint x: 242, startPoint y: 86, endPoint x: 242, endPoint y: 106, distance: 20.2
click at [242, 106] on div "Both the Ecological Footprint and biocapacity are expressed in global hectares—…" at bounding box center [226, 104] width 212 height 21
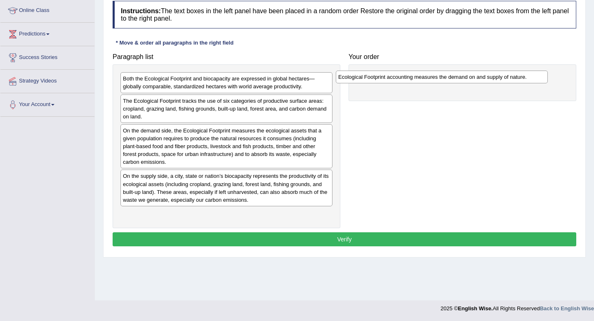
drag, startPoint x: 184, startPoint y: 84, endPoint x: 411, endPoint y: 82, distance: 226.9
click at [411, 82] on div "Ecological Footprint accounting measures the demand on and supply of nature." at bounding box center [442, 77] width 212 height 13
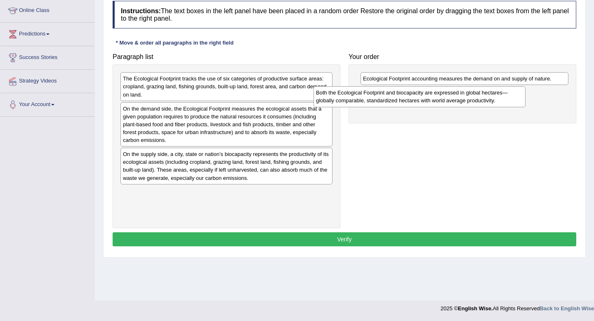
drag, startPoint x: 273, startPoint y: 86, endPoint x: 486, endPoint y: 98, distance: 213.2
click at [486, 98] on div "Both the Ecological Footprint and biocapacity are expressed in global hectares—…" at bounding box center [439, 95] width 212 height 21
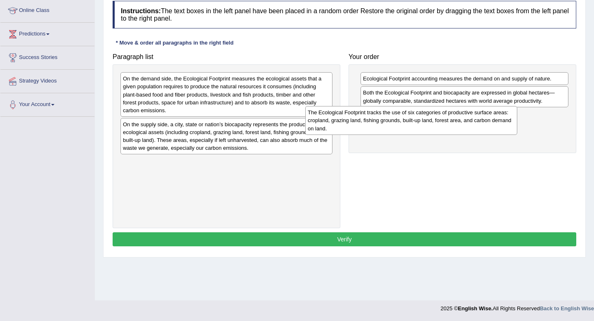
drag, startPoint x: 303, startPoint y: 85, endPoint x: 502, endPoint y: 117, distance: 201.4
click at [502, 117] on div "The Ecological Footprint tracks the use of six categories of productive surface…" at bounding box center [411, 120] width 212 height 28
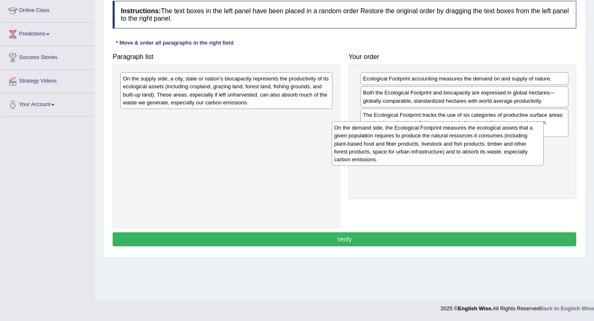
drag, startPoint x: 304, startPoint y: 87, endPoint x: 516, endPoint y: 136, distance: 217.2
click at [516, 136] on div "On the demand side, the Ecological Footprint measures the ecological assets tha…" at bounding box center [438, 143] width 212 height 45
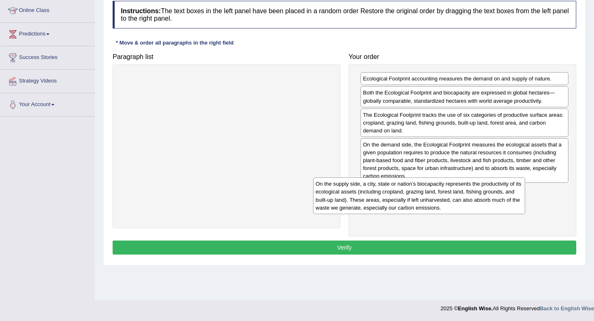
drag, startPoint x: 308, startPoint y: 93, endPoint x: 518, endPoint y: 199, distance: 235.4
click at [518, 199] on div "On the supply side, a city, state or nation’s biocapacity represents the produc…" at bounding box center [419, 195] width 212 height 36
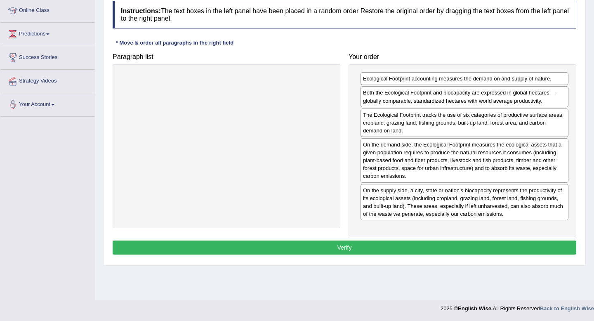
click at [495, 250] on button "Verify" at bounding box center [345, 247] width 464 height 14
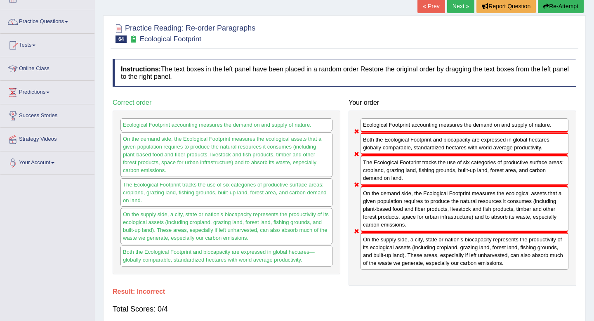
scroll to position [0, 0]
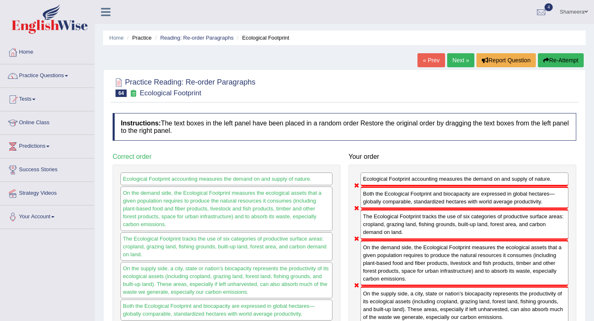
click at [546, 64] on button "Re-Attempt" at bounding box center [561, 60] width 46 height 14
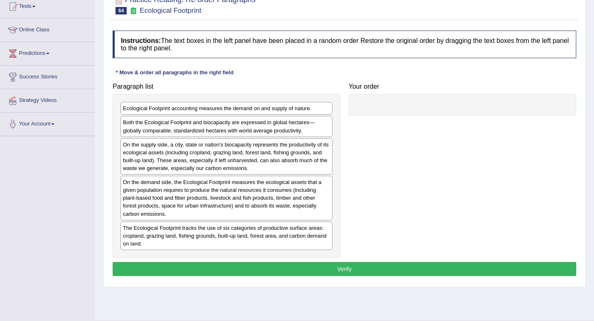
scroll to position [112, 0]
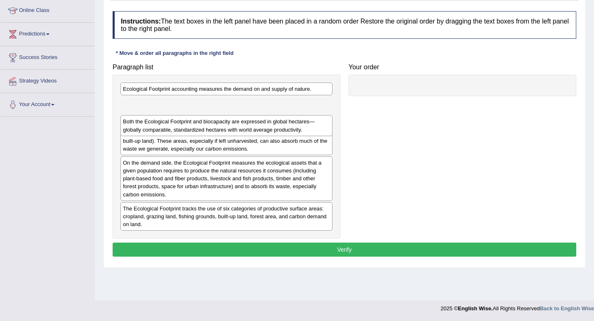
drag, startPoint x: 288, startPoint y: 97, endPoint x: 288, endPoint y: 106, distance: 9.9
click at [288, 115] on div "Both the Ecological Footprint and biocapacity are expressed in global hectares—…" at bounding box center [226, 125] width 212 height 21
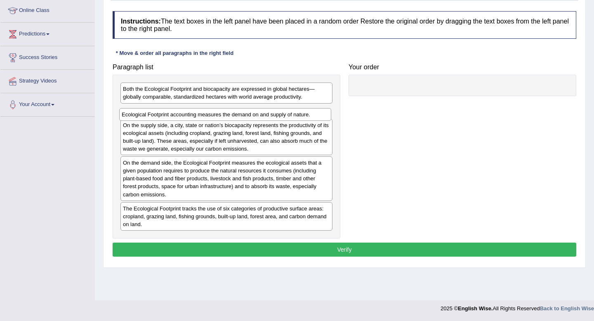
drag, startPoint x: 293, startPoint y: 86, endPoint x: 292, endPoint y: 111, distance: 25.6
click at [292, 111] on div "Ecological Footprint accounting measures the demand on and supply of nature." at bounding box center [225, 114] width 212 height 13
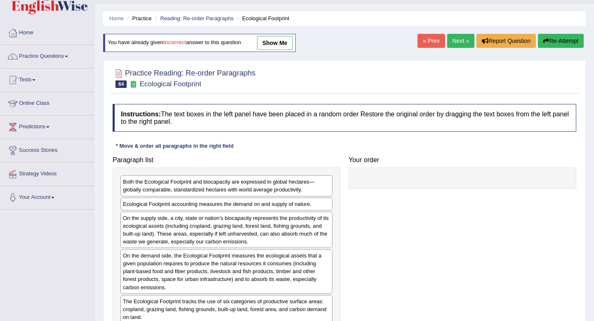
scroll to position [0, 0]
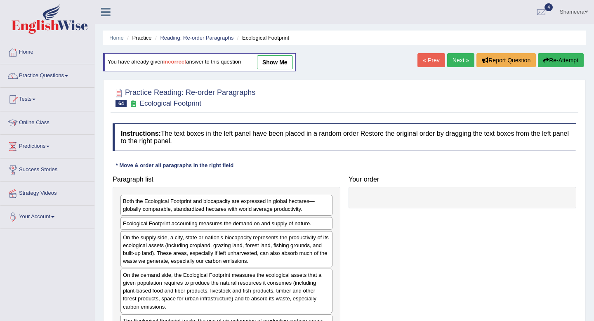
click at [286, 61] on link "show me" at bounding box center [275, 62] width 36 height 14
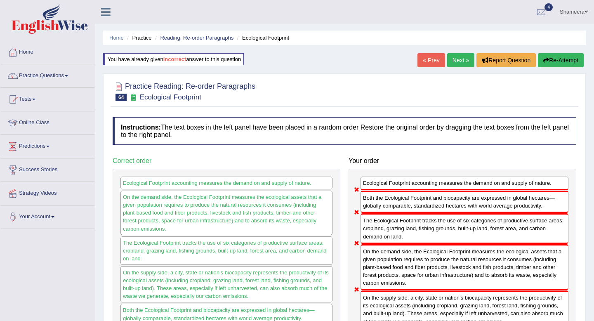
click at [555, 66] on button "Re-Attempt" at bounding box center [561, 60] width 46 height 14
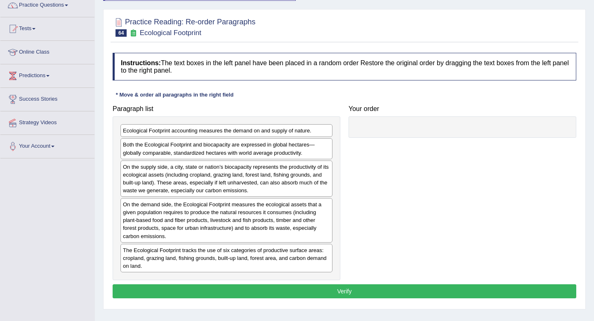
scroll to position [71, 0]
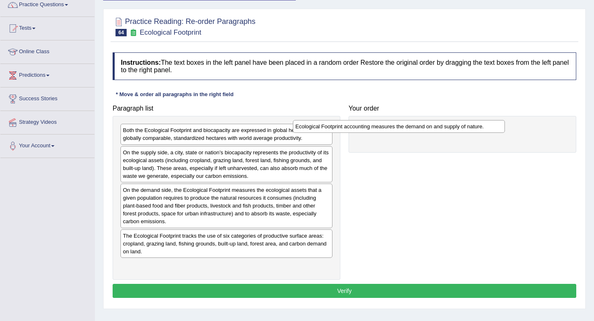
drag, startPoint x: 290, startPoint y: 134, endPoint x: 462, endPoint y: 130, distance: 172.5
click at [462, 130] on div "Ecological Footprint accounting measures the demand on and supply of nature." at bounding box center [399, 126] width 212 height 13
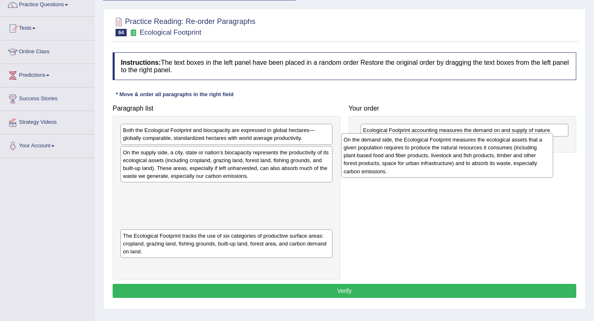
drag, startPoint x: 279, startPoint y: 205, endPoint x: 500, endPoint y: 154, distance: 226.7
click at [500, 154] on div "On the demand side, the Ecological Footprint measures the ecological assets tha…" at bounding box center [447, 155] width 212 height 45
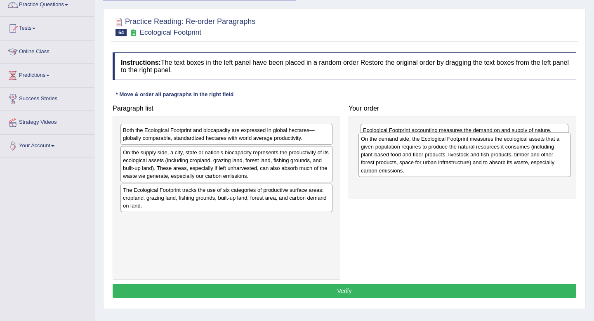
drag, startPoint x: 313, startPoint y: 197, endPoint x: 543, endPoint y: 146, distance: 236.3
click at [543, 146] on div "On the demand side, the Ecological Footprint measures the ecological assets tha…" at bounding box center [464, 154] width 212 height 45
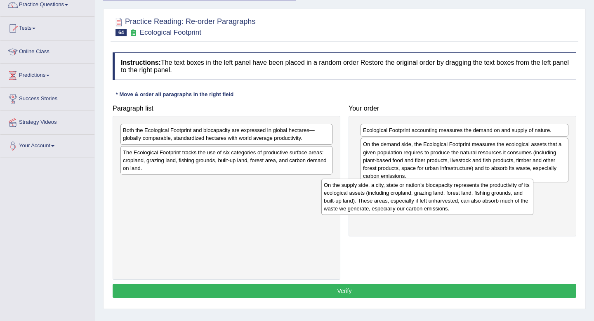
drag, startPoint x: 297, startPoint y: 170, endPoint x: 503, endPoint y: 203, distance: 208.3
click at [500, 203] on div "On the supply side, a city, state or nation’s biocapacity represents the produc…" at bounding box center [427, 197] width 212 height 36
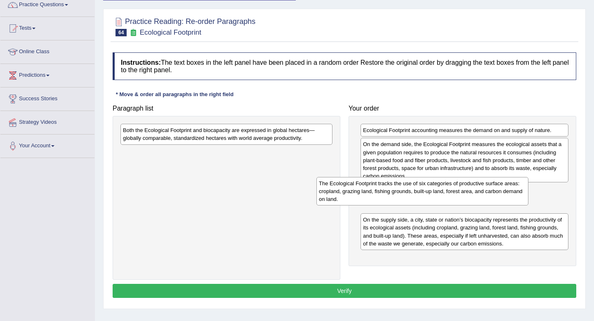
drag, startPoint x: 271, startPoint y: 157, endPoint x: 479, endPoint y: 196, distance: 211.5
click at [478, 196] on div "The Ecological Footprint tracks the use of six categories of productive surface…" at bounding box center [422, 191] width 212 height 28
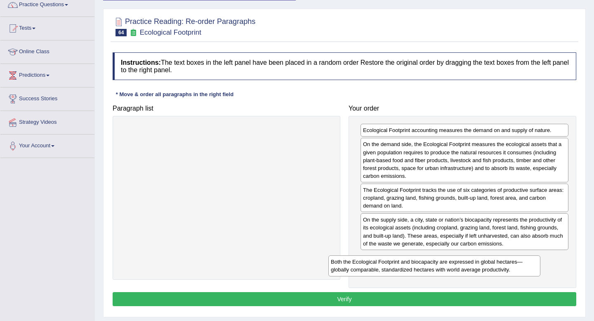
drag, startPoint x: 276, startPoint y: 139, endPoint x: 495, endPoint y: 267, distance: 253.1
click at [495, 267] on div "Both the Ecological Footprint and biocapacity are expressed in global hectares—…" at bounding box center [434, 265] width 212 height 21
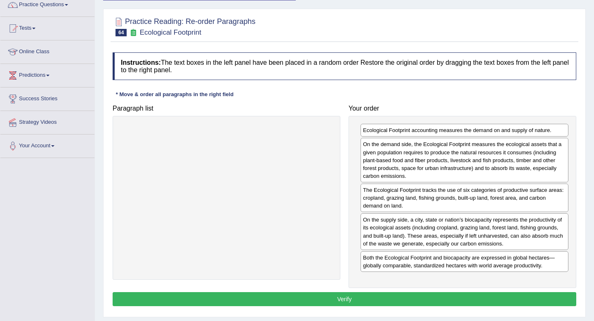
click at [461, 302] on button "Verify" at bounding box center [345, 299] width 464 height 14
